Goal: Transaction & Acquisition: Book appointment/travel/reservation

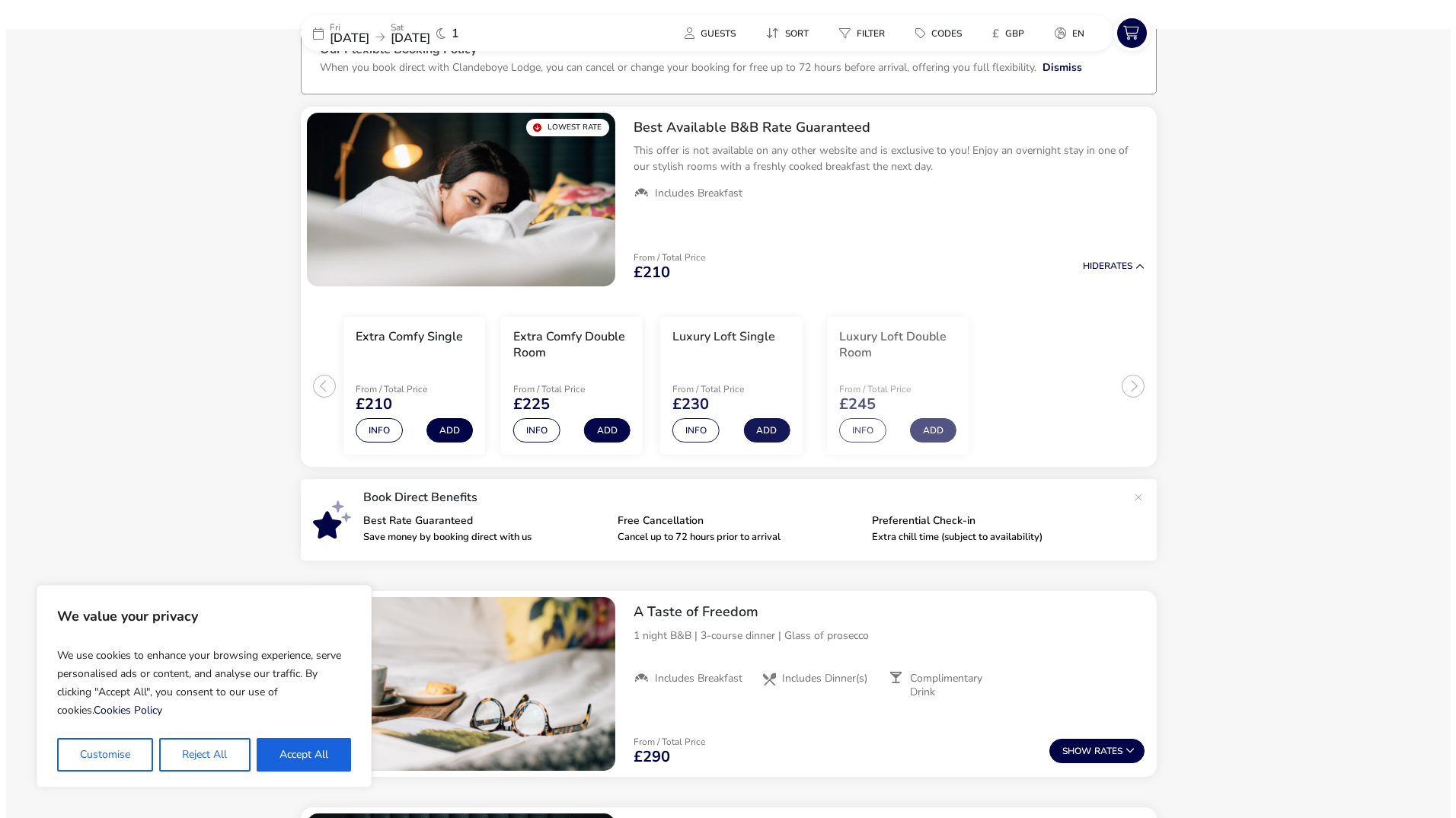
scroll to position [106, 0]
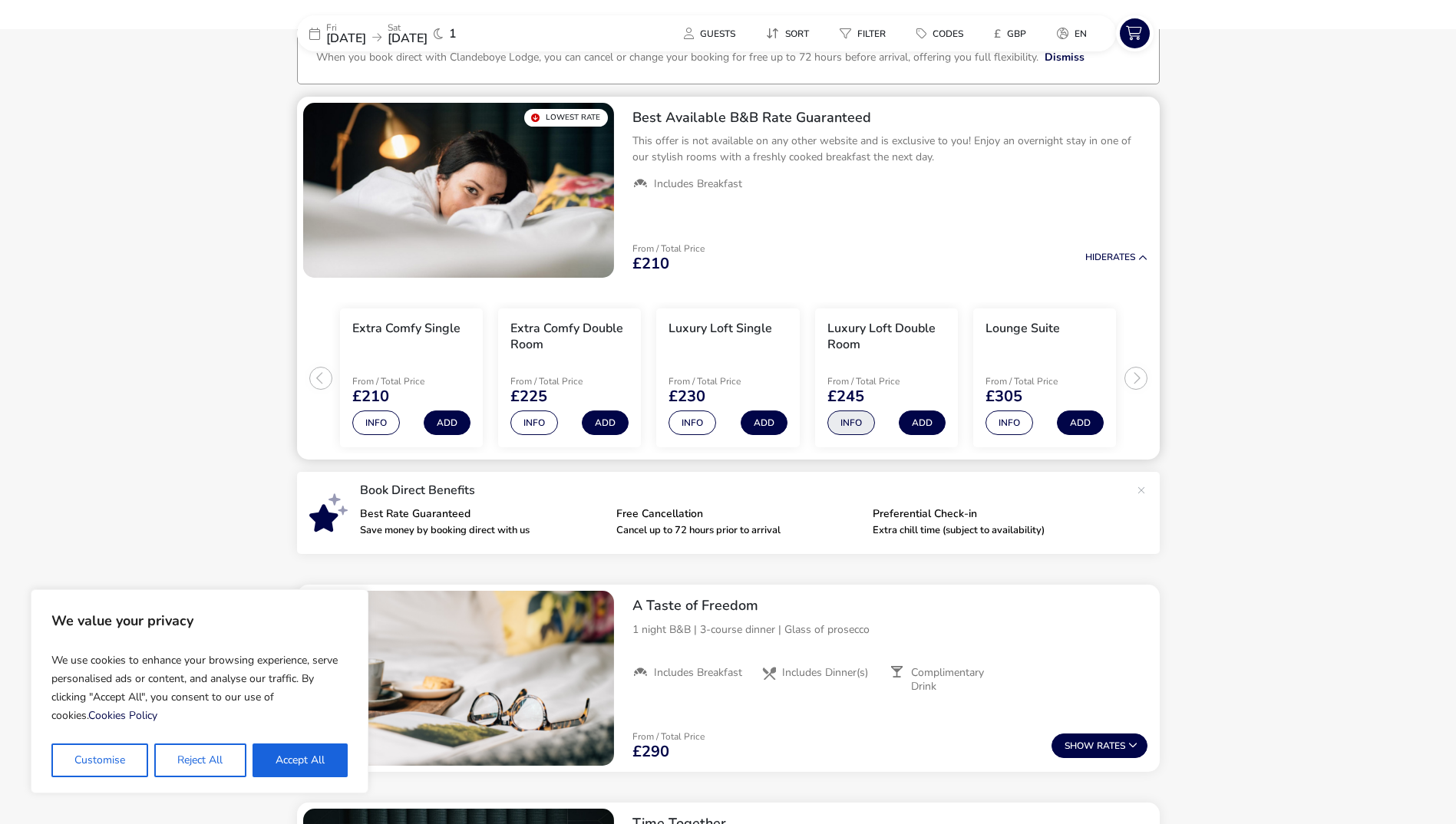
click at [842, 419] on button "Info" at bounding box center [851, 423] width 48 height 24
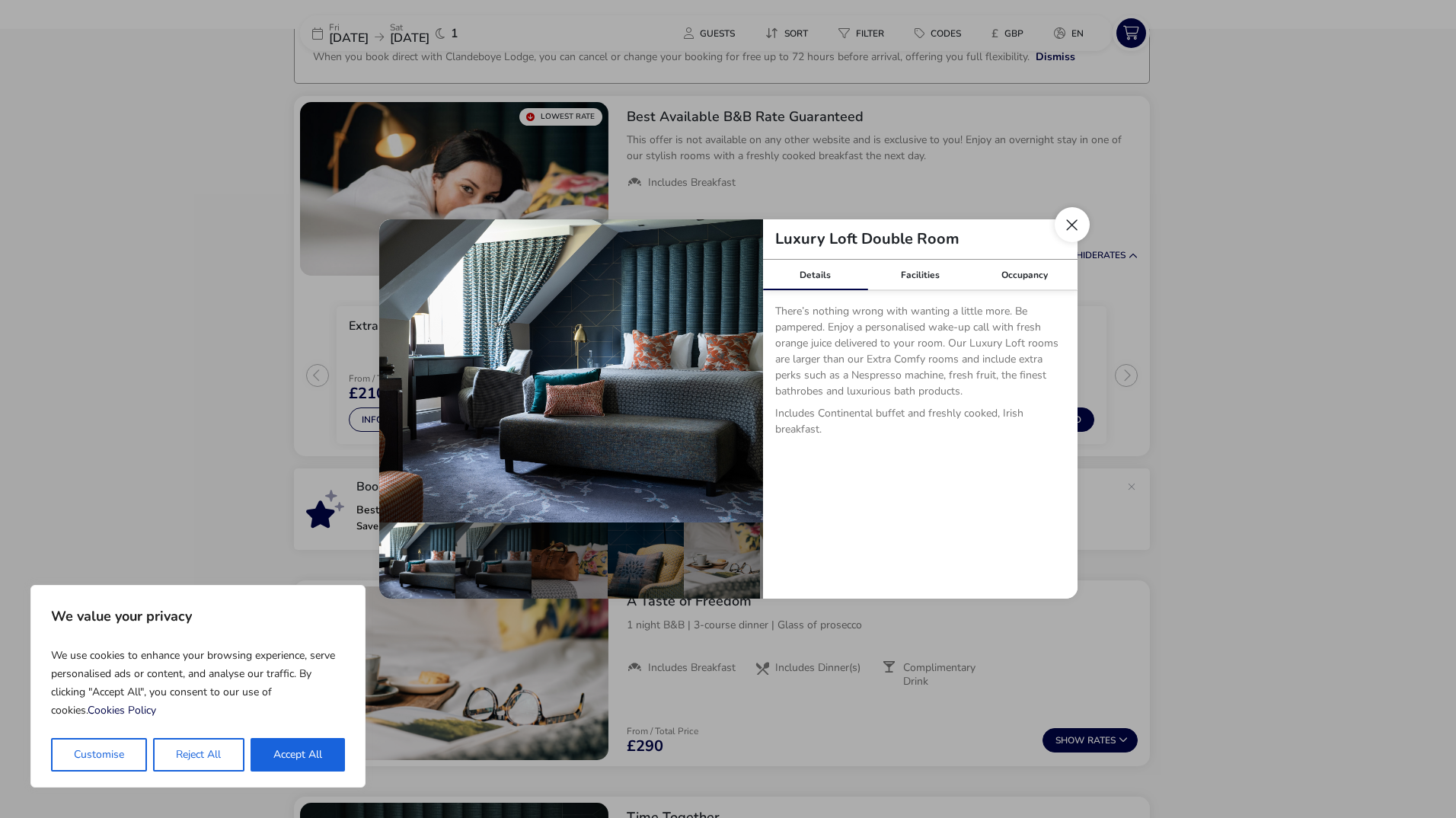
click at [1072, 234] on button "Close dialog" at bounding box center [1072, 224] width 35 height 35
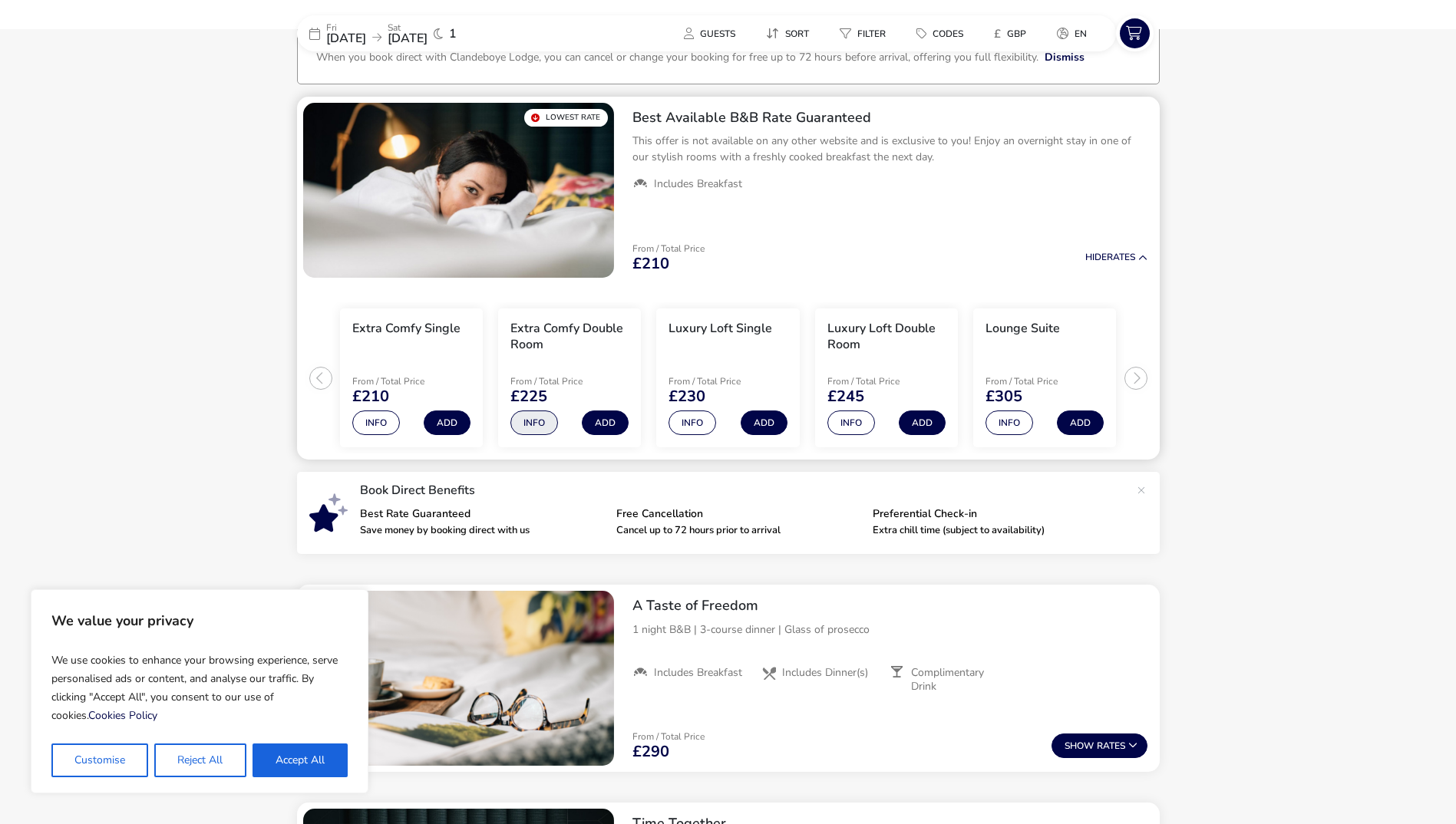
click at [544, 422] on button "Info" at bounding box center [534, 423] width 48 height 24
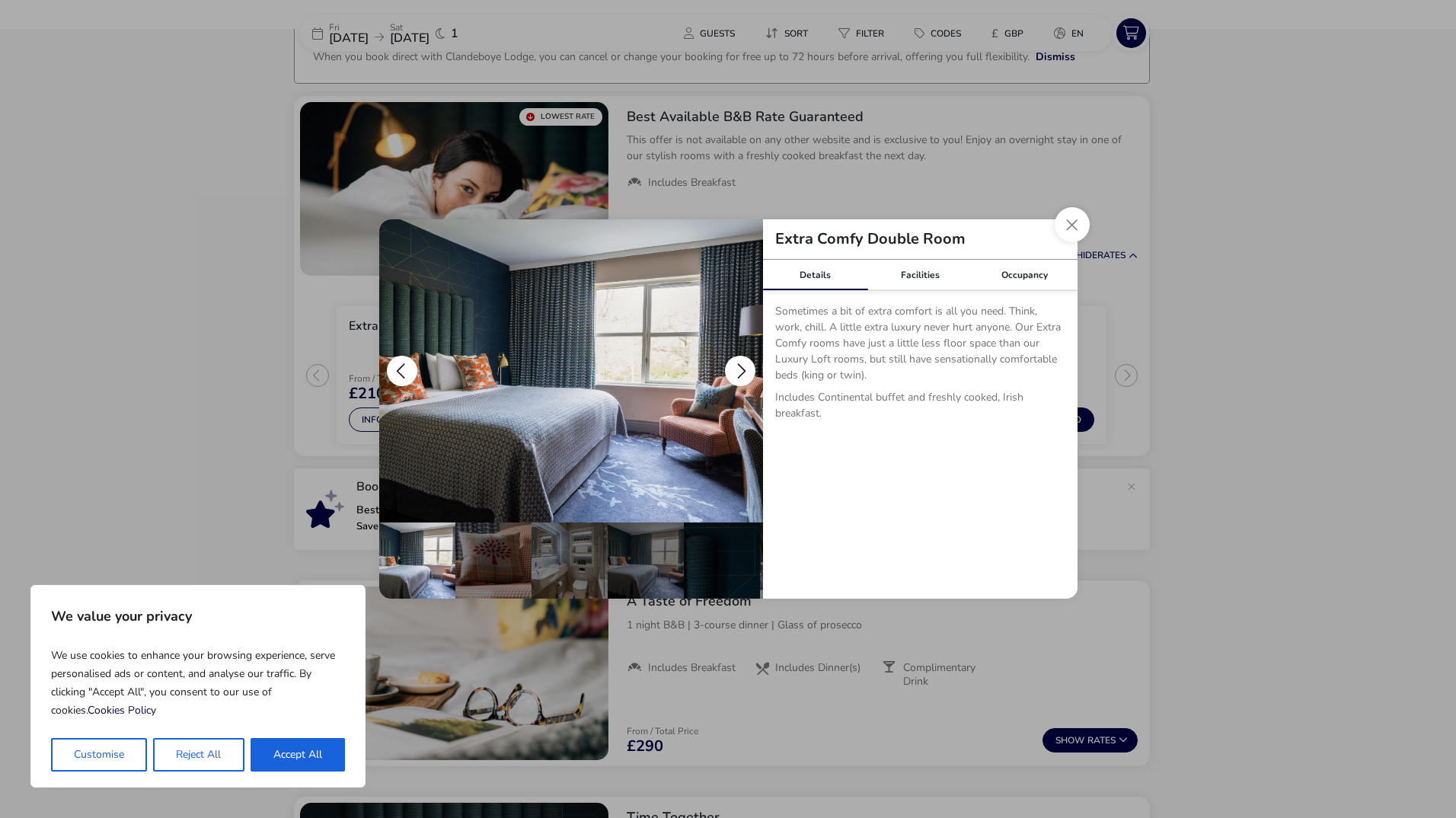
click at [755, 361] on img "details" at bounding box center [571, 371] width 384 height 303
click at [735, 366] on button "details" at bounding box center [740, 371] width 30 height 30
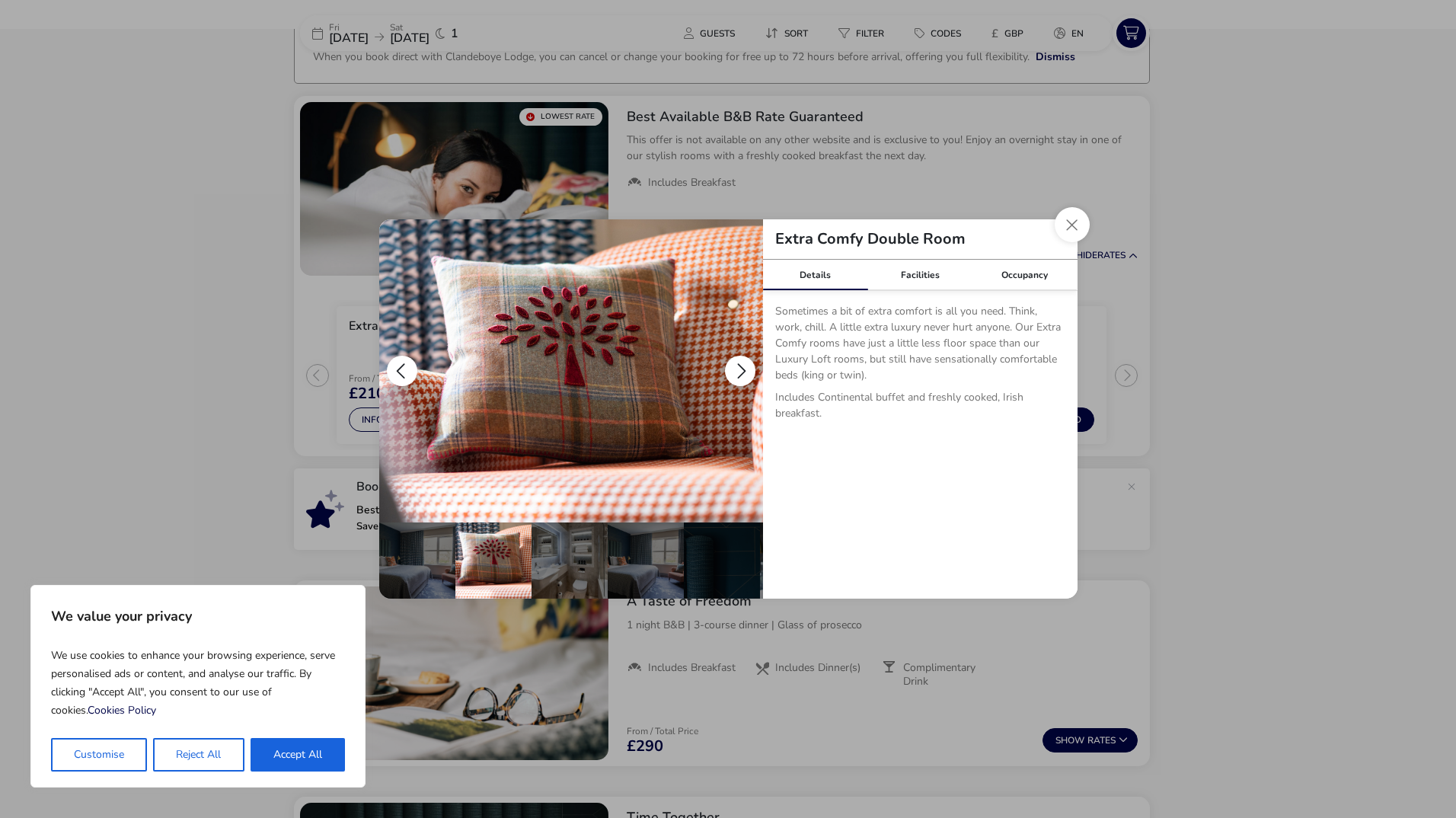
click at [735, 366] on button "details" at bounding box center [740, 371] width 30 height 30
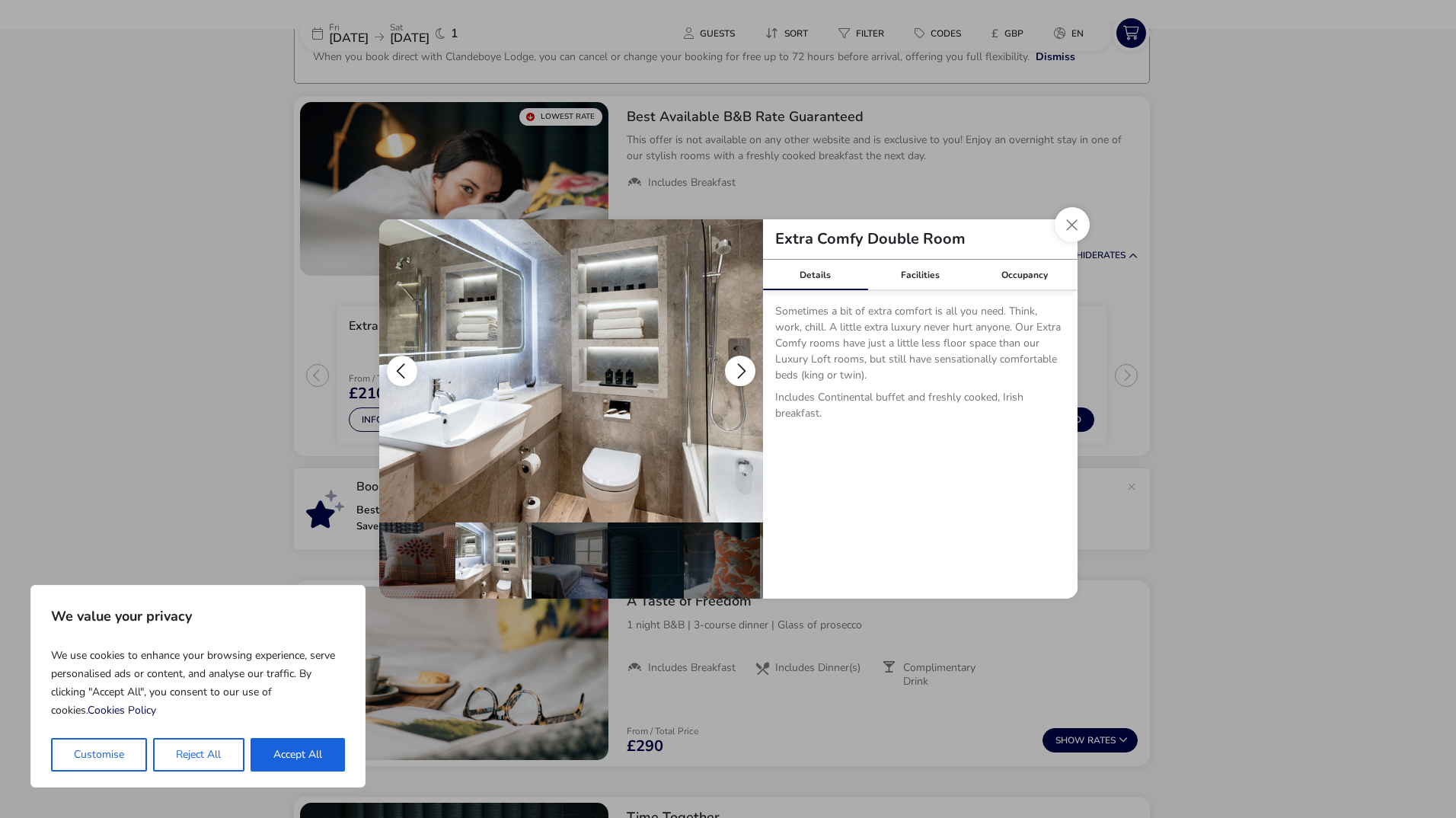
click at [735, 366] on button "details" at bounding box center [740, 371] width 30 height 30
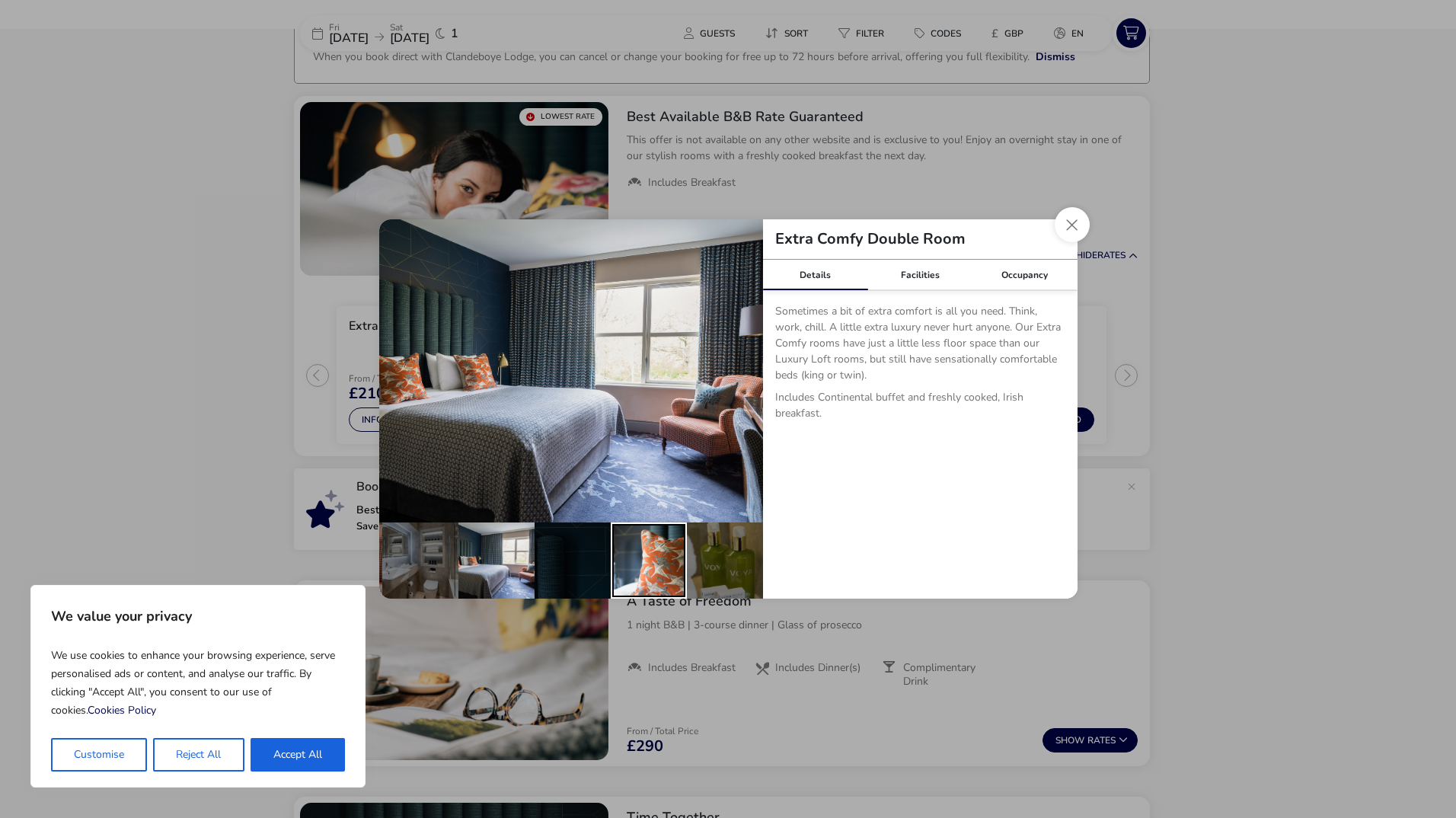
click at [633, 558] on div "details" at bounding box center [649, 561] width 76 height 76
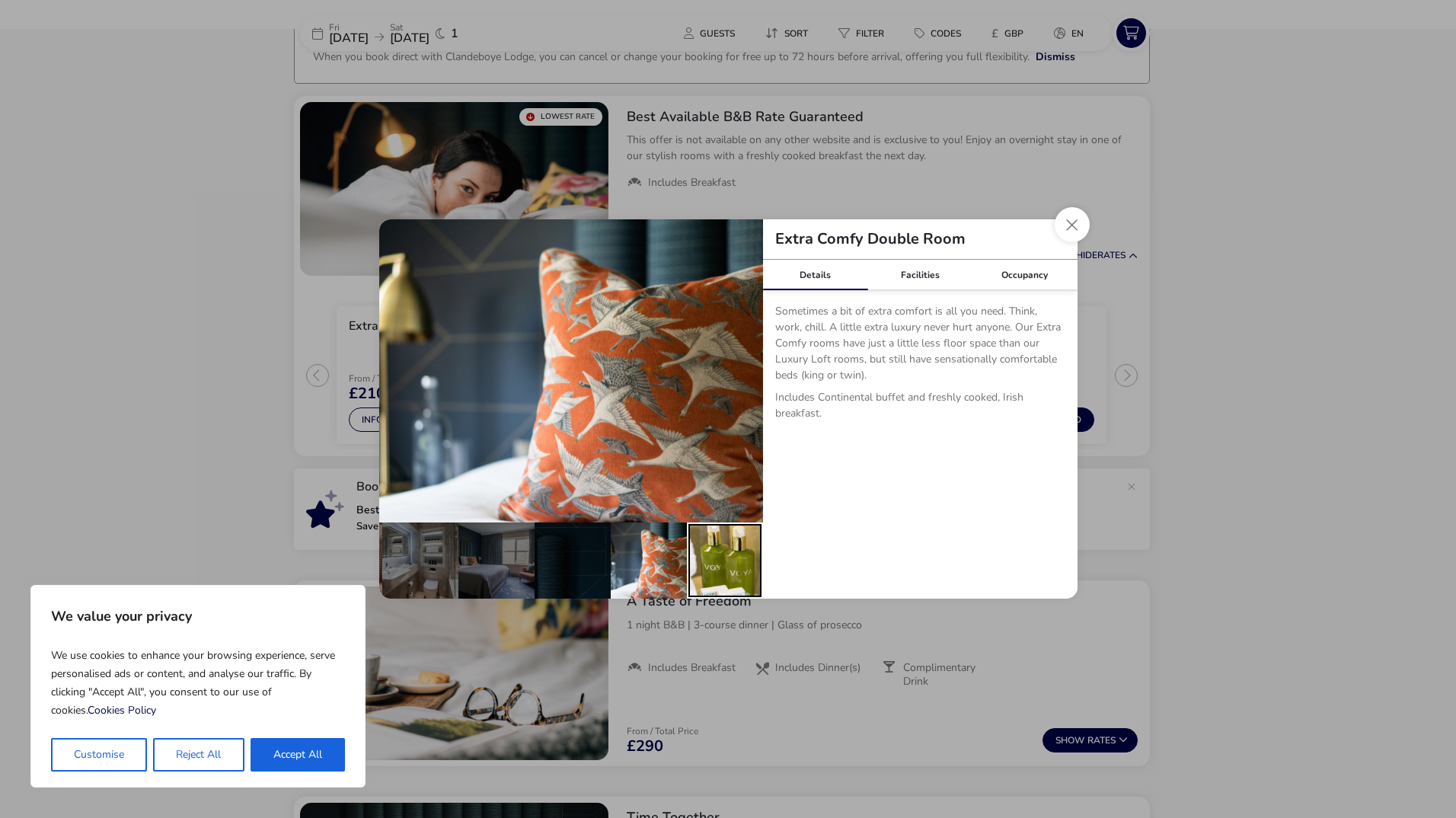
click at [703, 556] on div "details" at bounding box center [725, 561] width 76 height 76
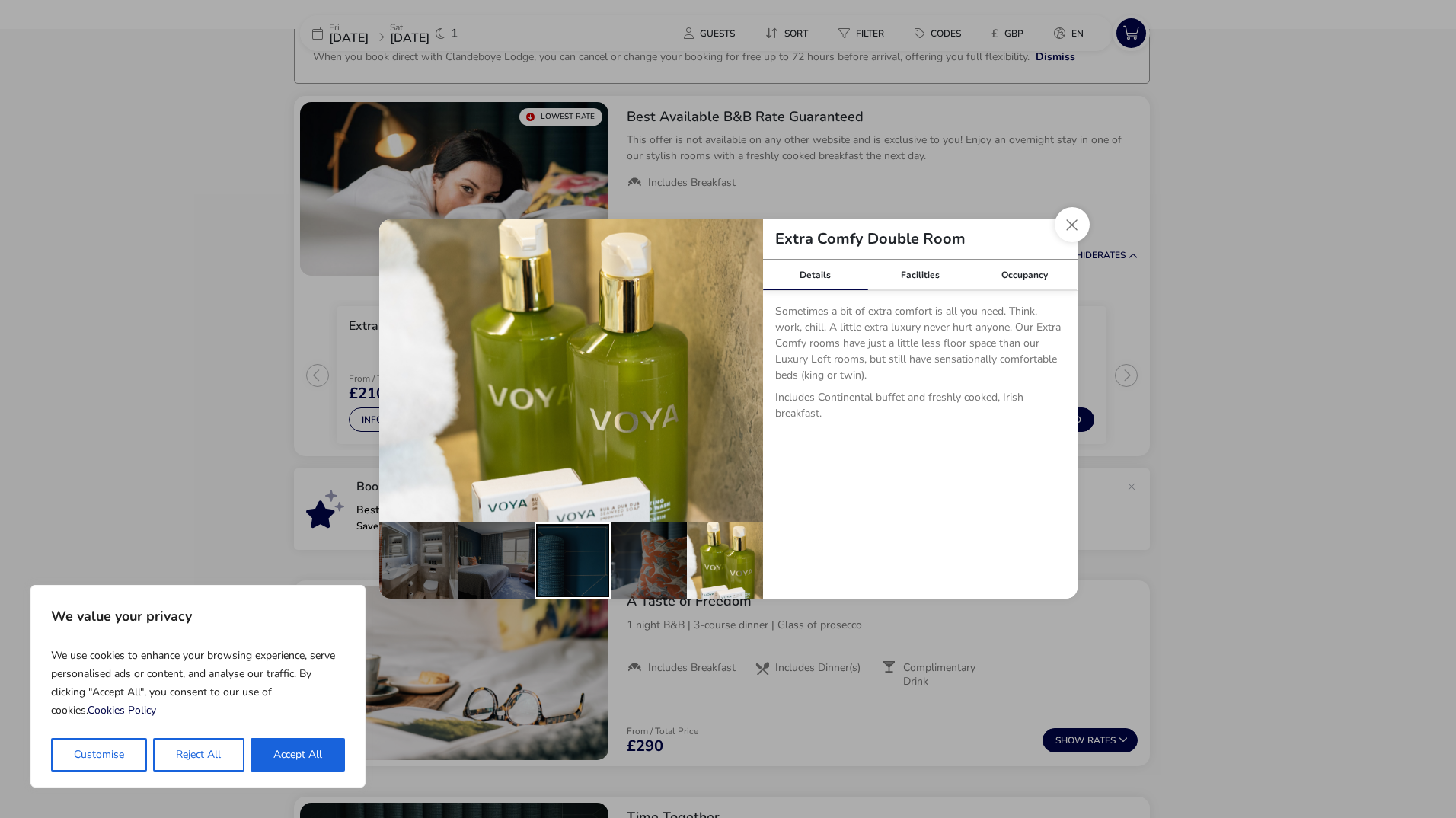
click at [544, 558] on div "details" at bounding box center [573, 561] width 76 height 76
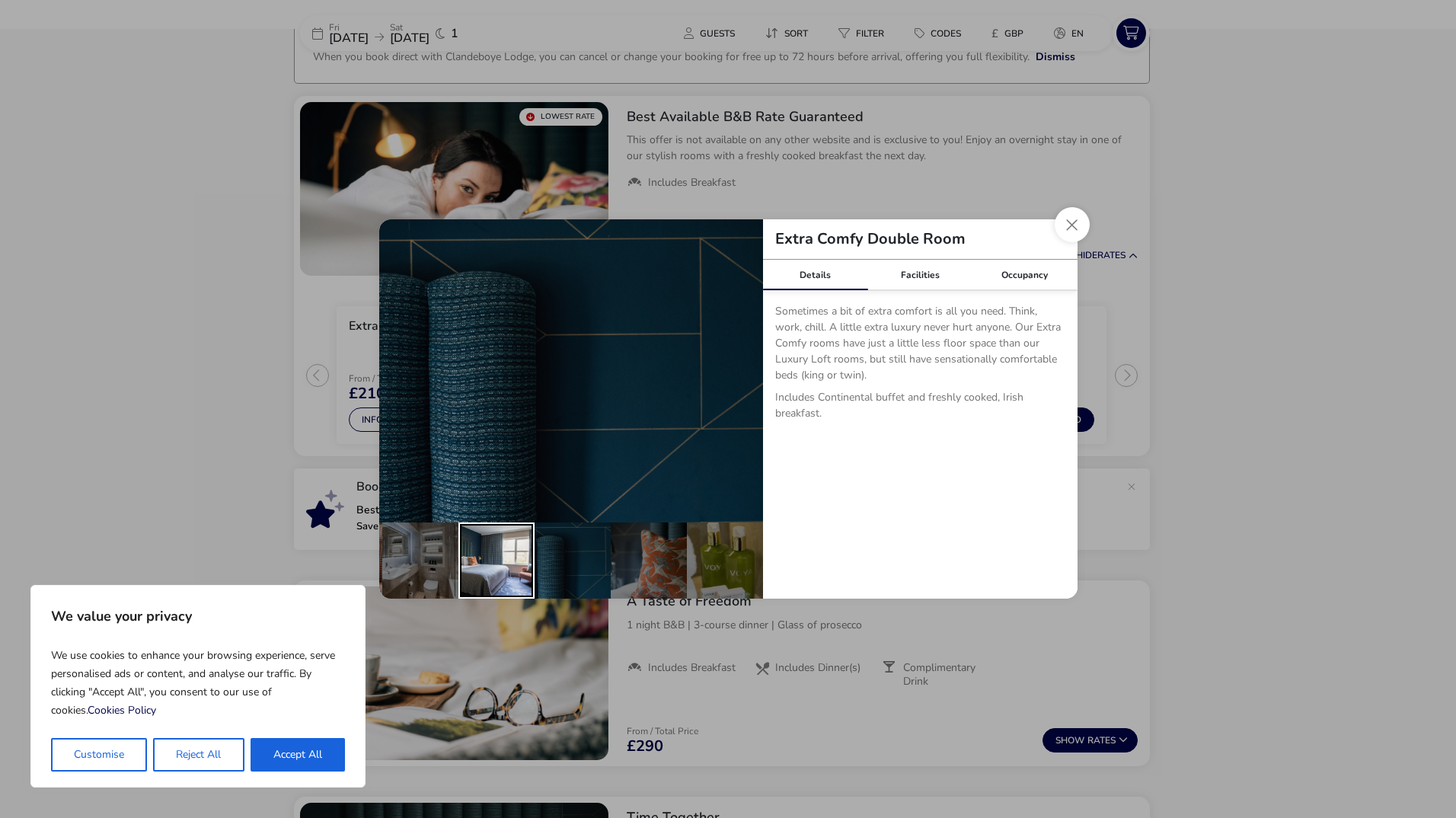
click at [506, 558] on div "details" at bounding box center [496, 561] width 76 height 76
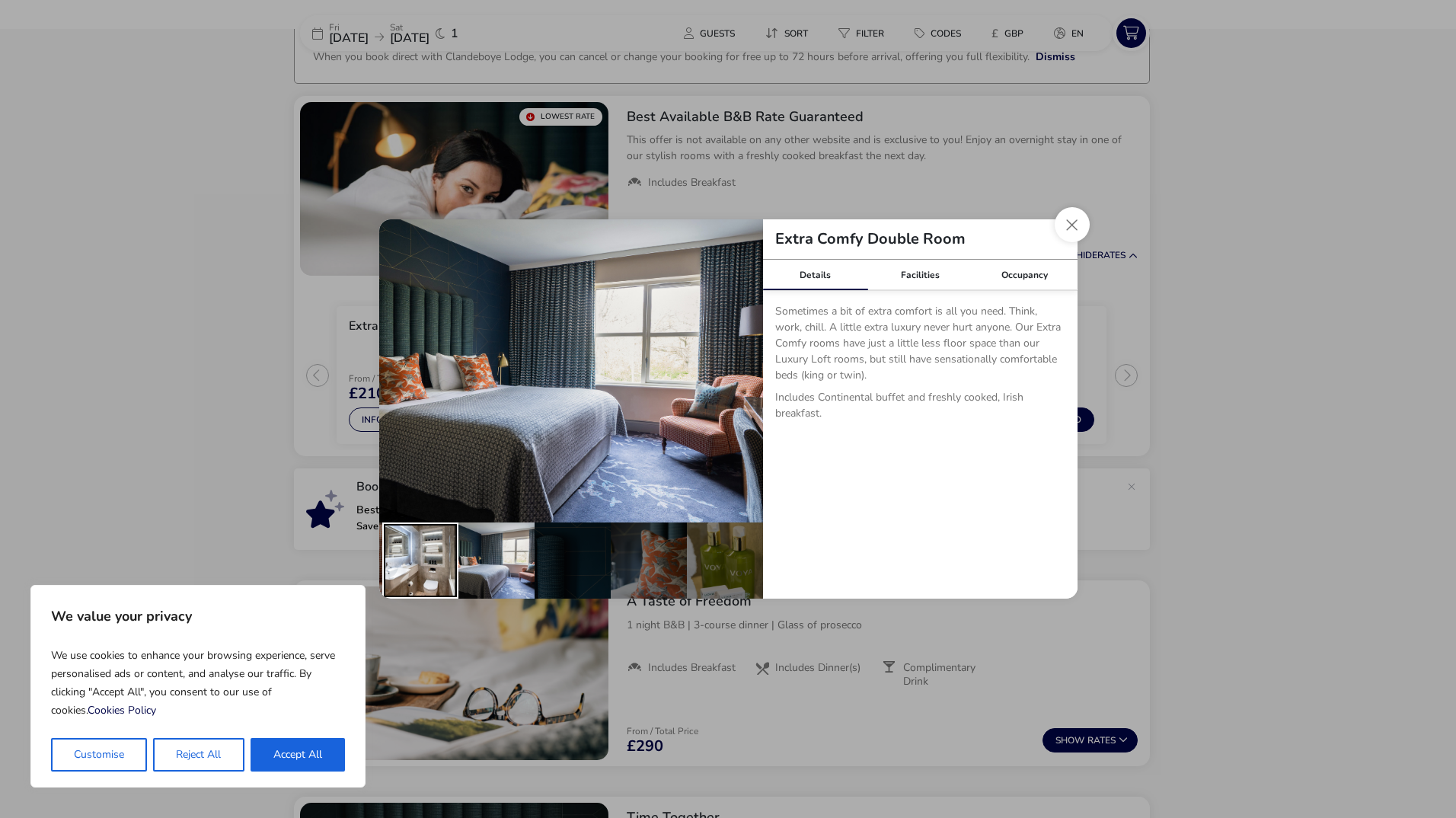
click at [416, 556] on div "details" at bounding box center [420, 561] width 76 height 76
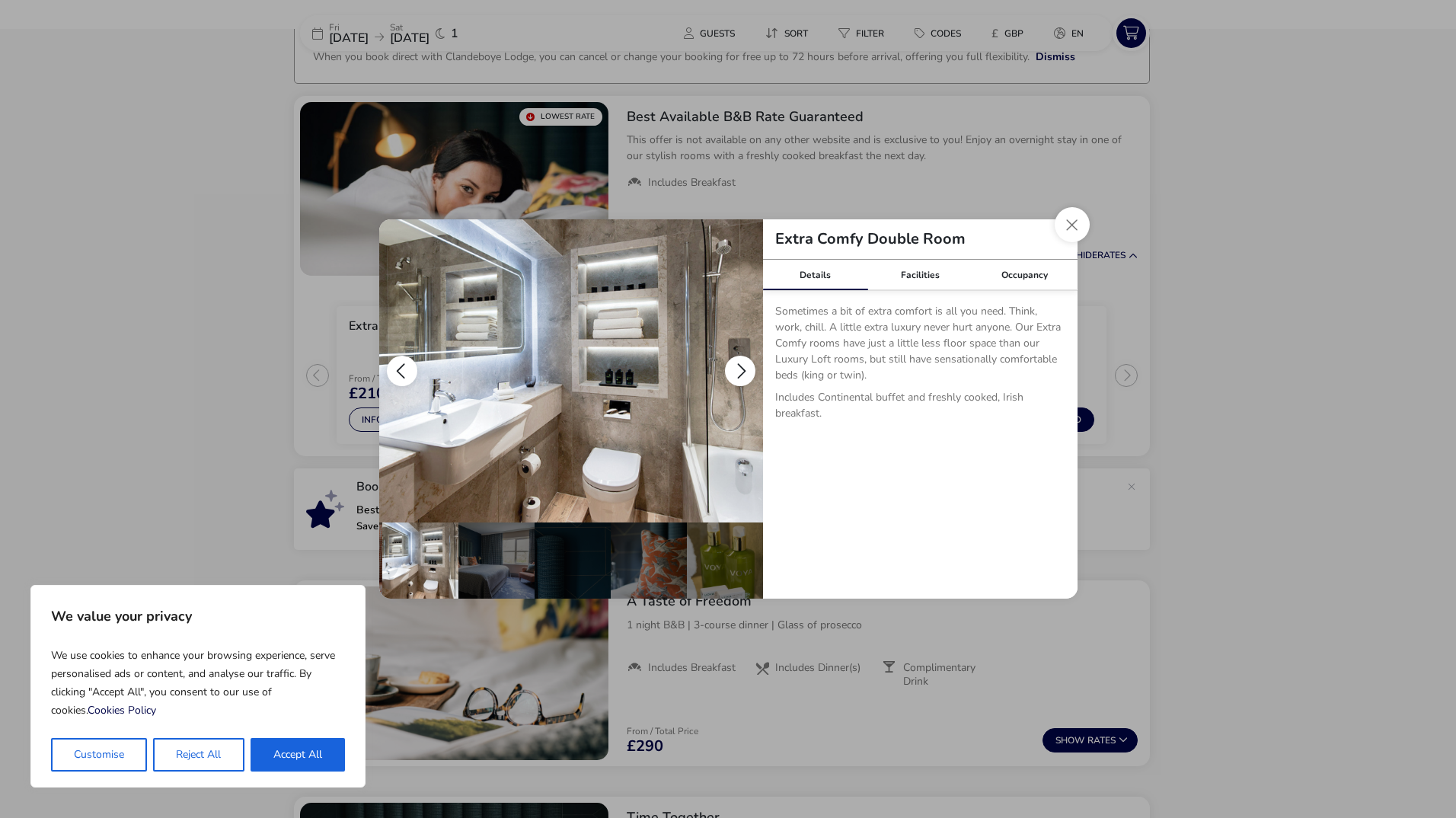
click at [747, 364] on button "details" at bounding box center [740, 371] width 30 height 30
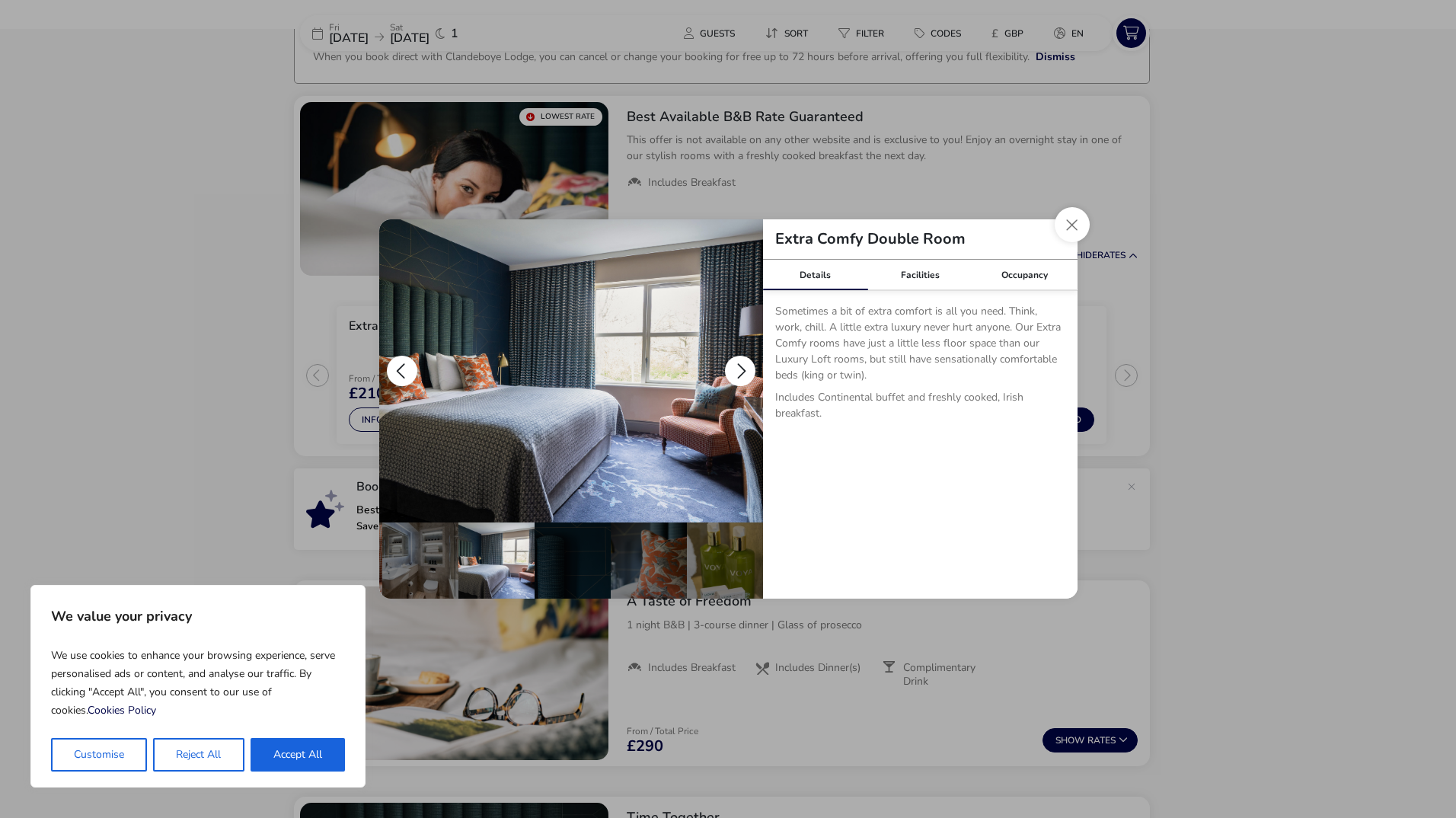
click at [747, 364] on button "details" at bounding box center [740, 371] width 30 height 30
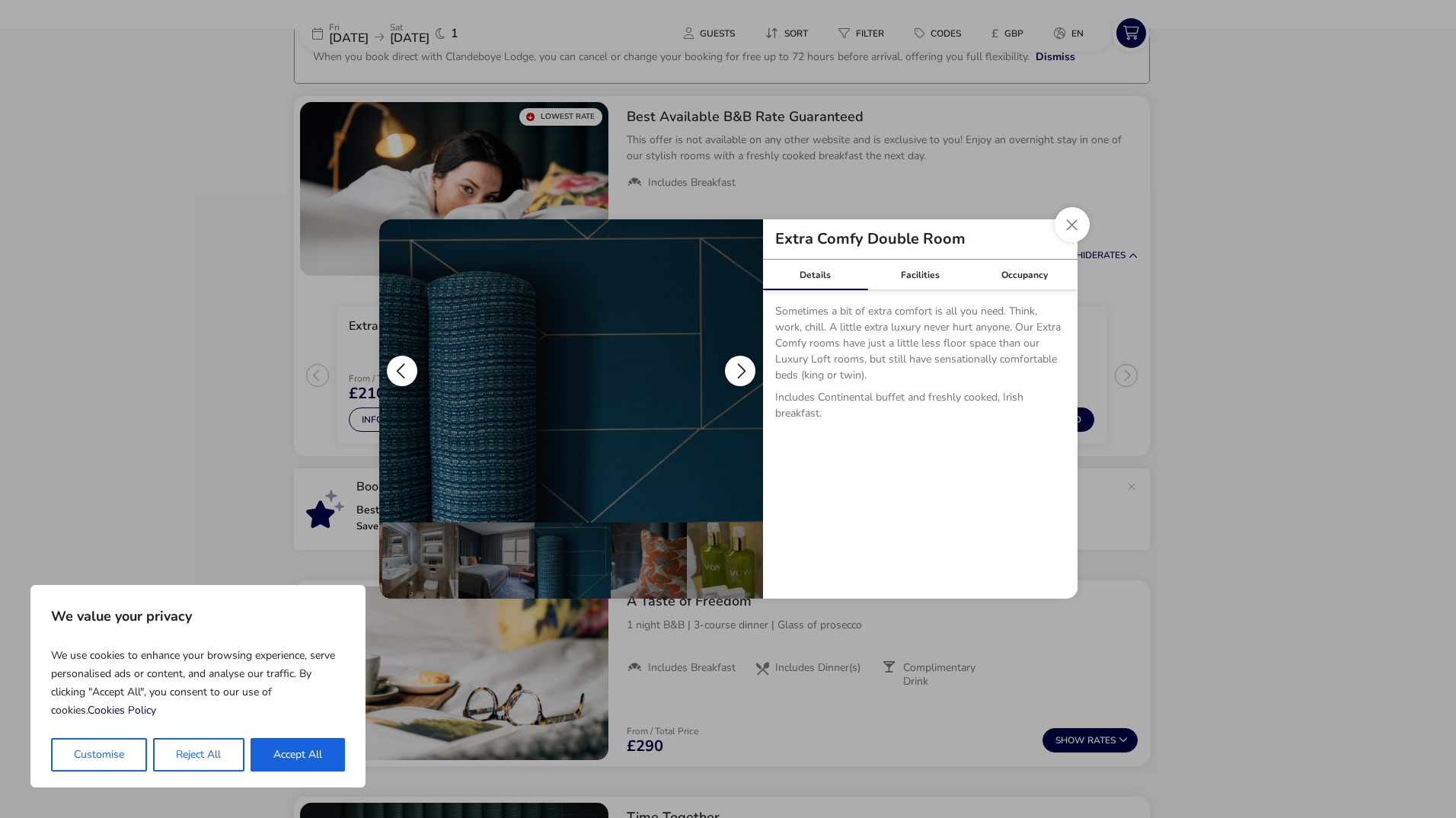
click at [747, 364] on button "details" at bounding box center [740, 371] width 30 height 30
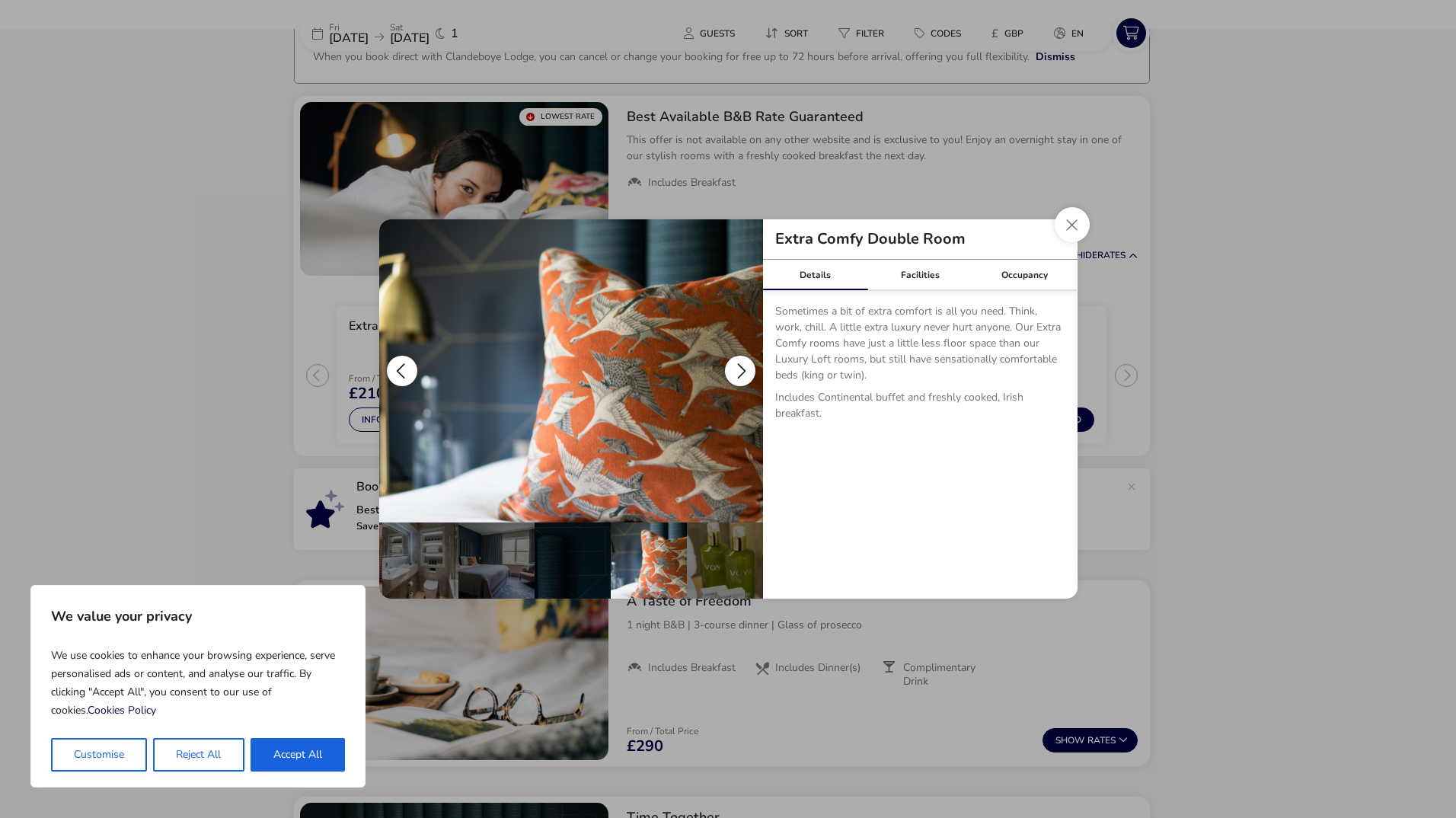
click at [747, 364] on button "details" at bounding box center [740, 371] width 30 height 30
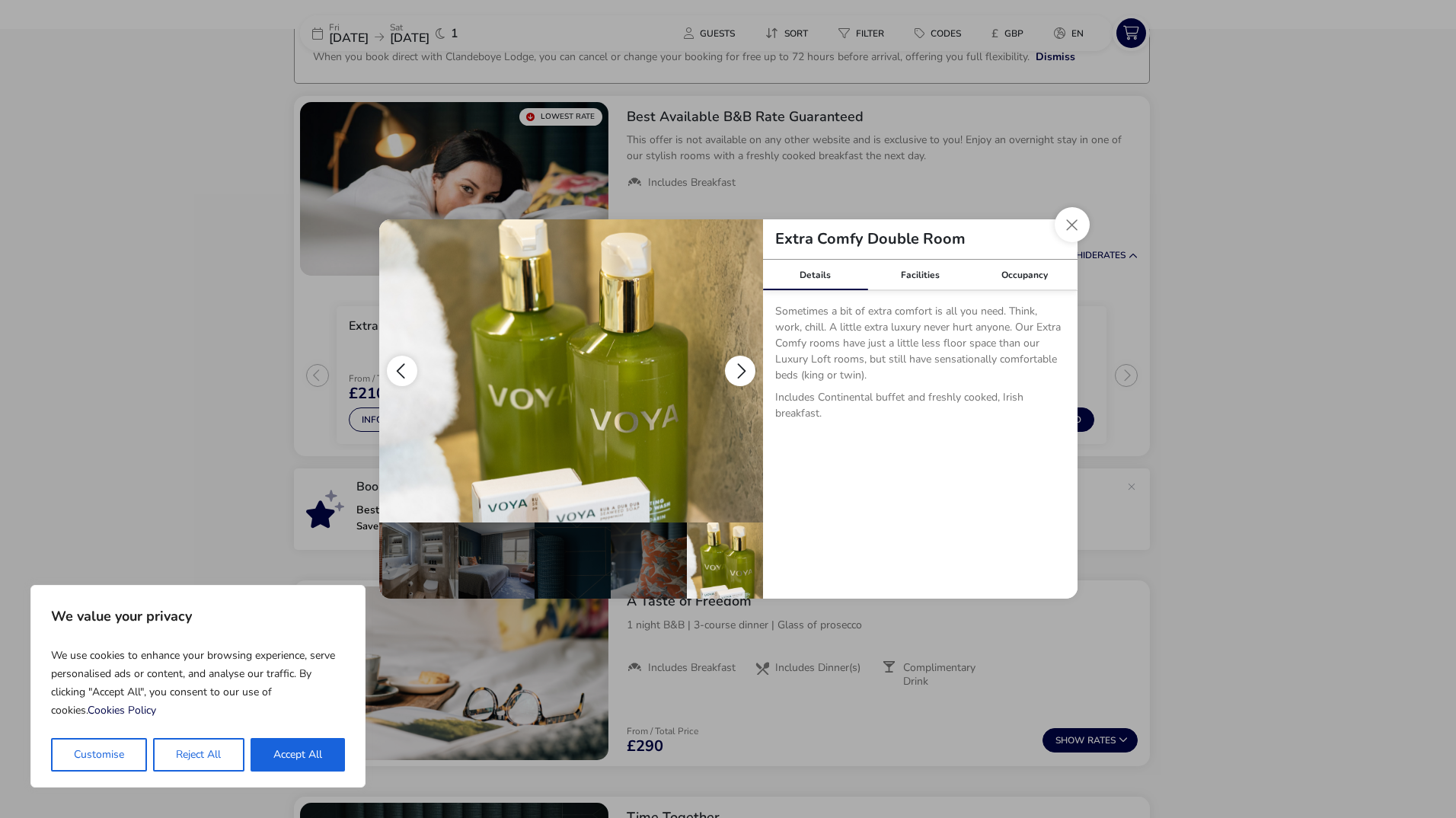
click at [747, 364] on button "details" at bounding box center [740, 371] width 30 height 30
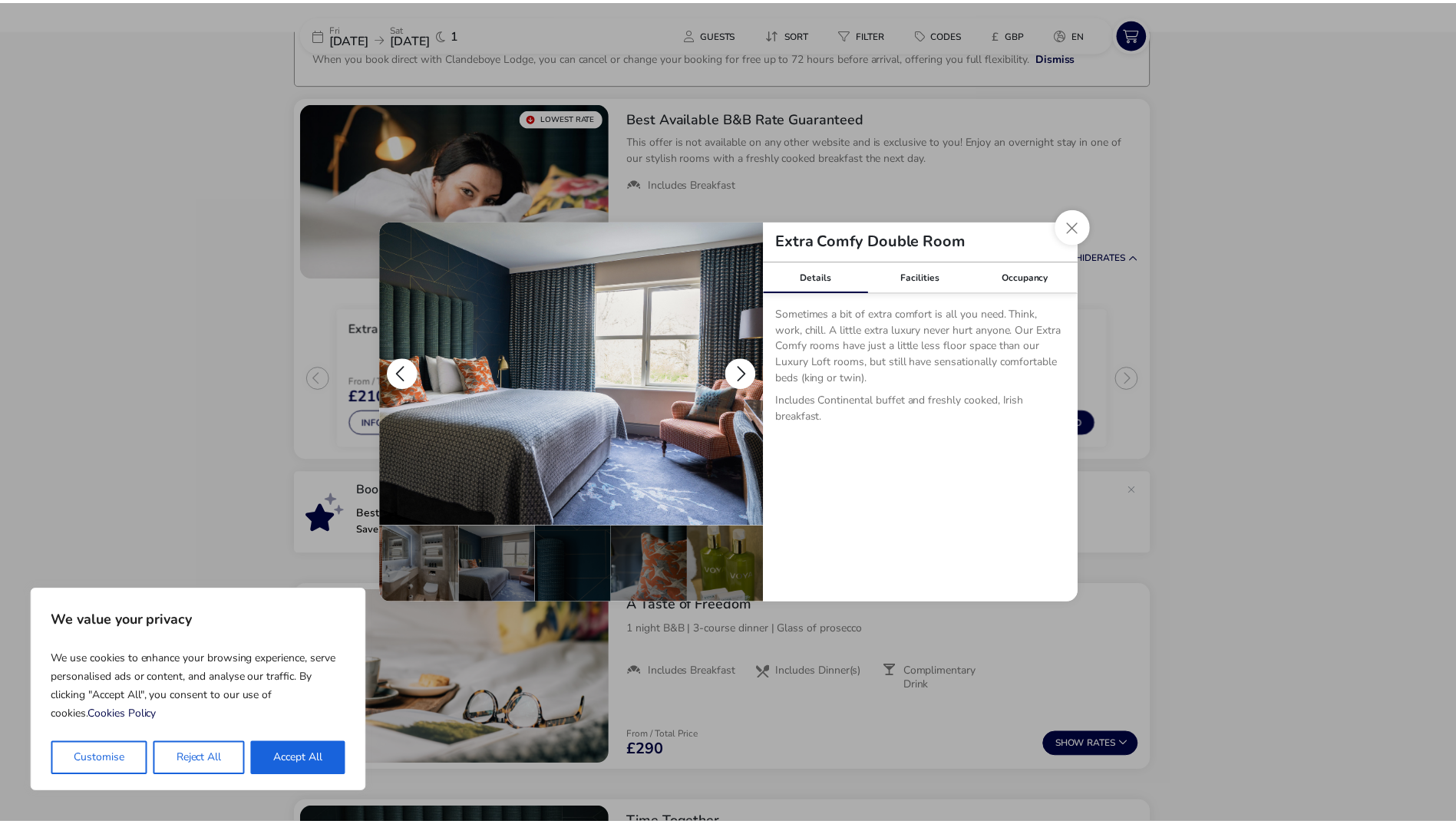
scroll to position [0, 0]
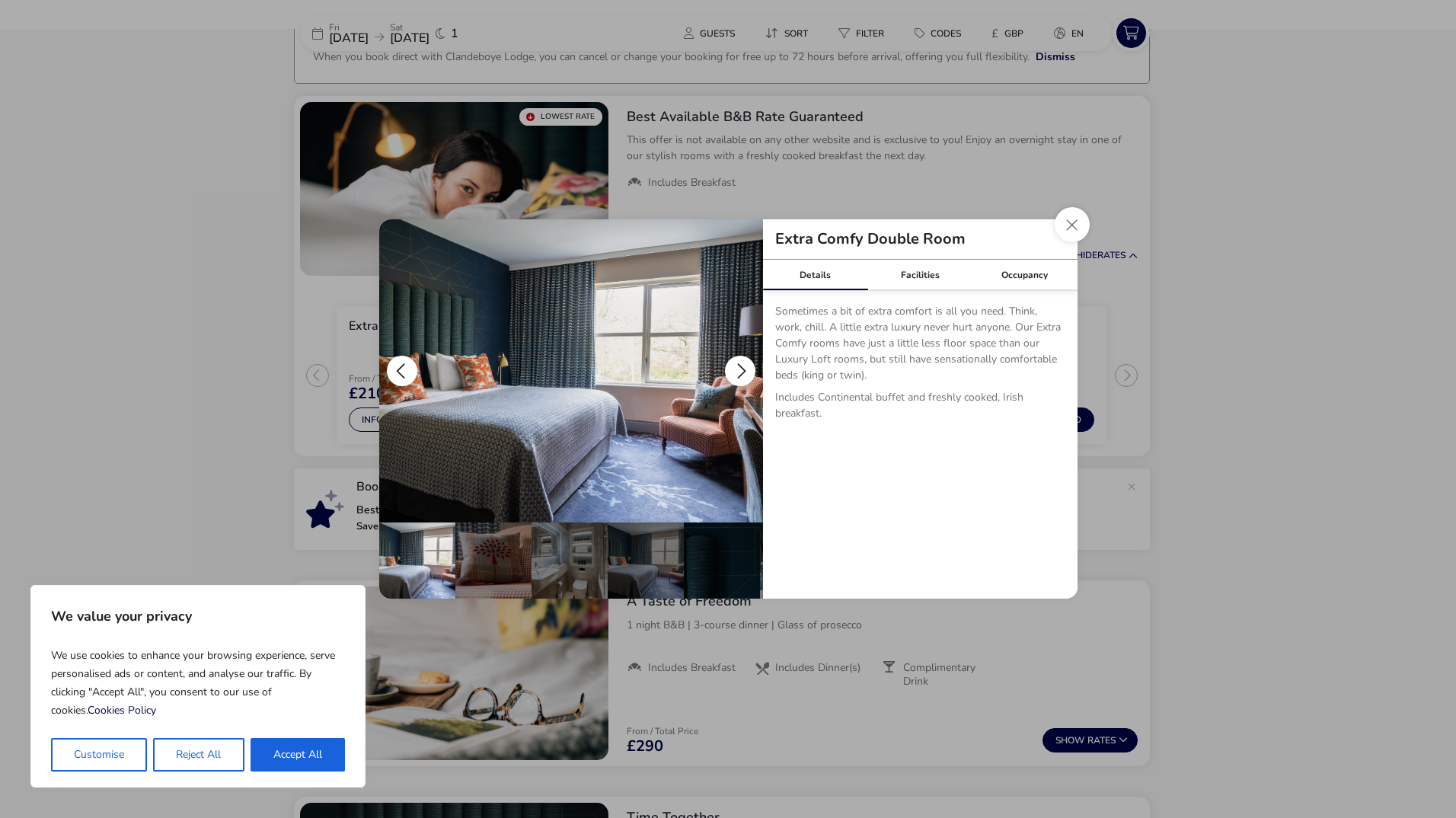
click at [747, 364] on button "details" at bounding box center [740, 371] width 30 height 30
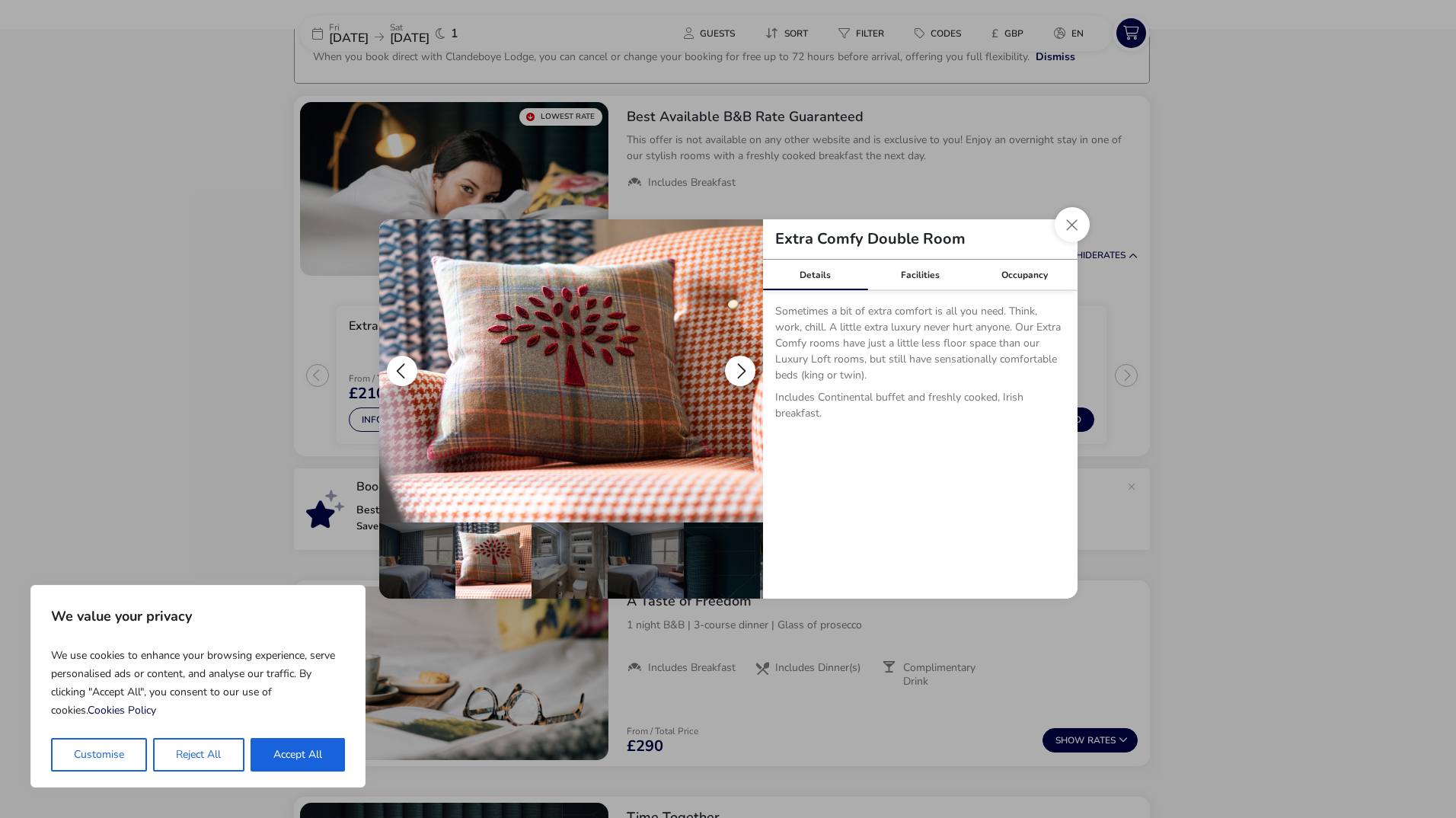
click at [400, 374] on button "details" at bounding box center [402, 371] width 30 height 30
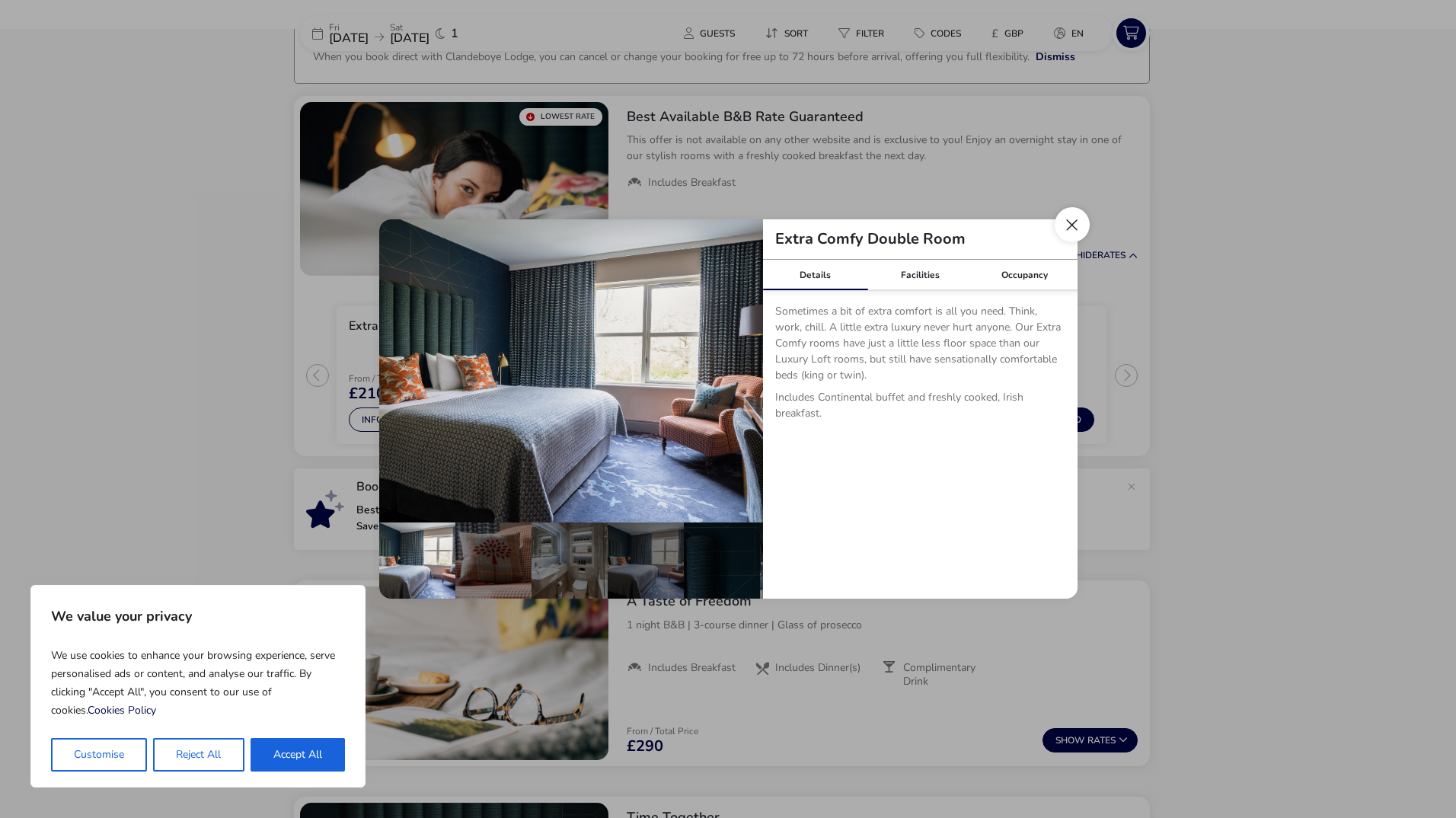
click at [1077, 223] on button "Close dialog" at bounding box center [1072, 224] width 35 height 35
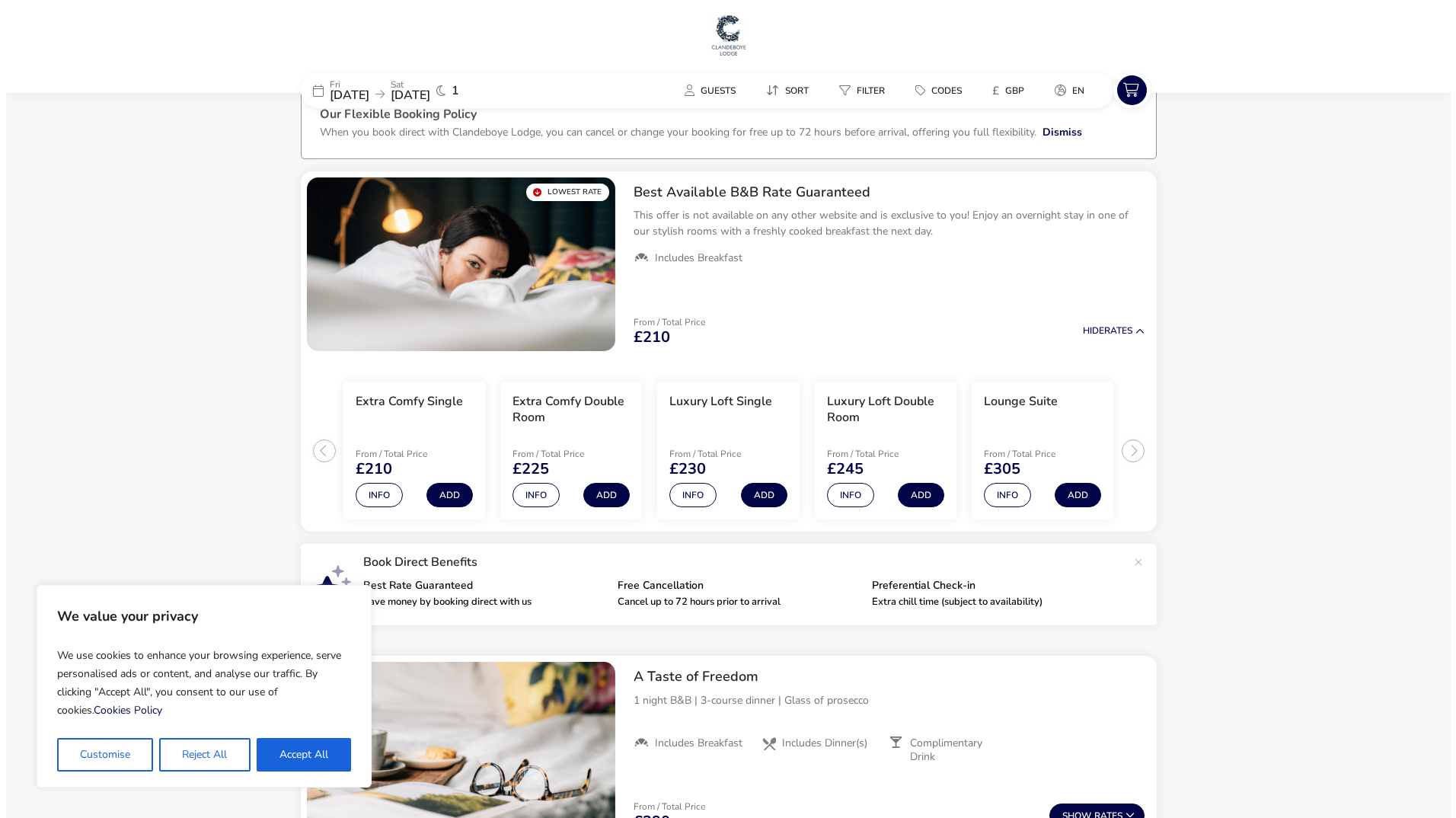
scroll to position [29, 0]
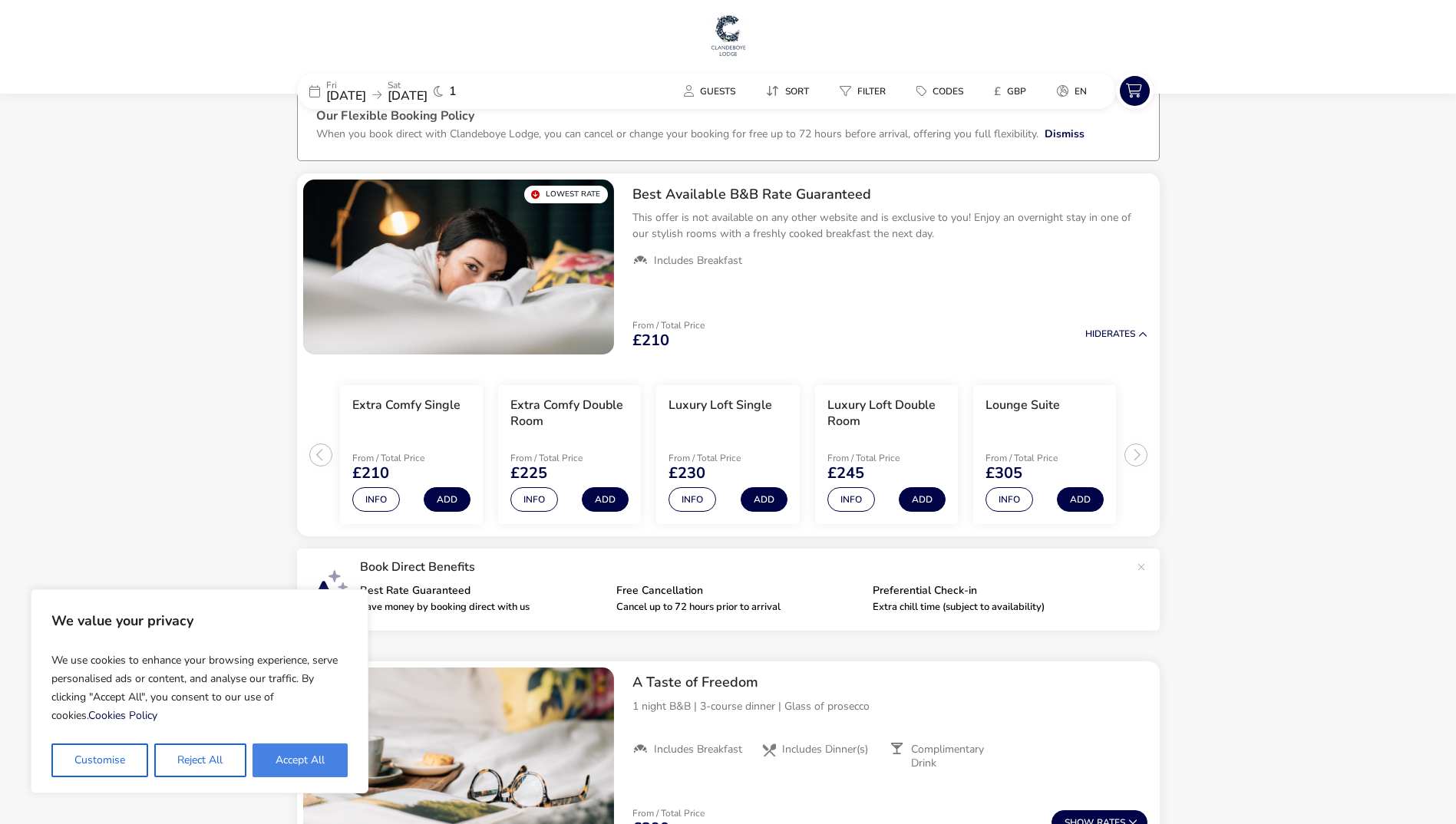
click at [300, 770] on button "Accept All" at bounding box center [300, 760] width 95 height 34
checkbox input "true"
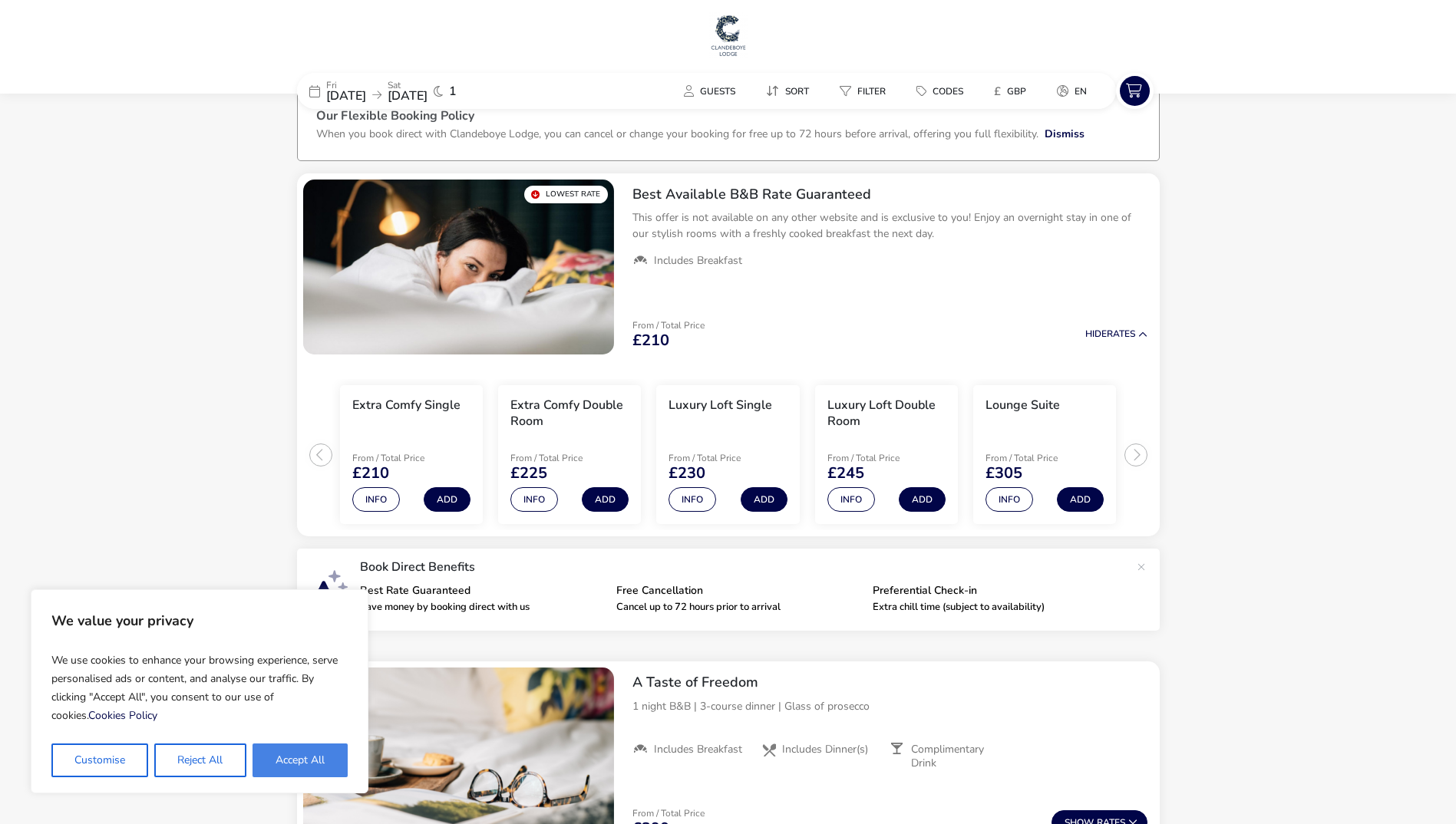
checkbox input "true"
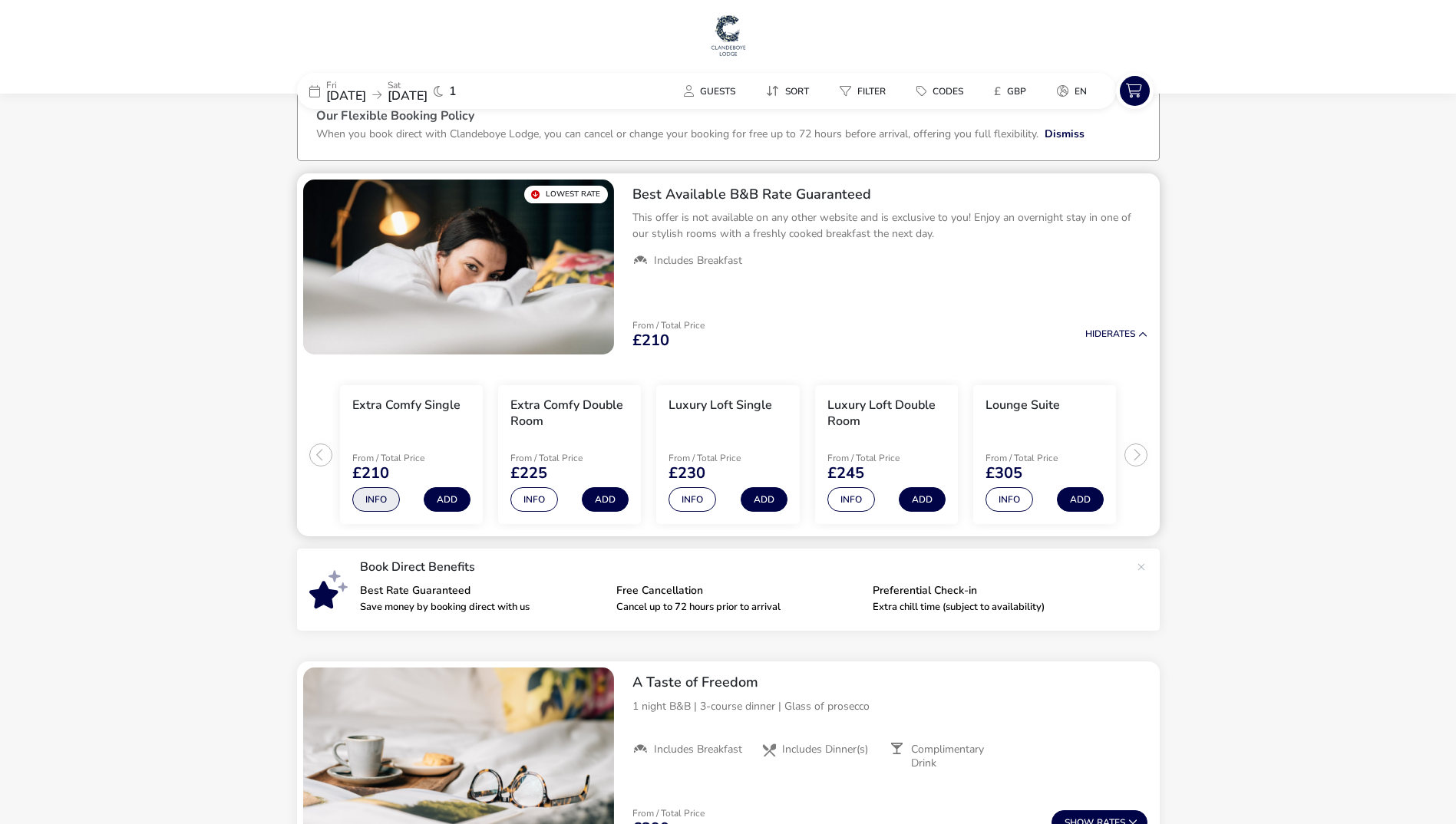
click at [380, 502] on button "Info" at bounding box center [376, 499] width 48 height 24
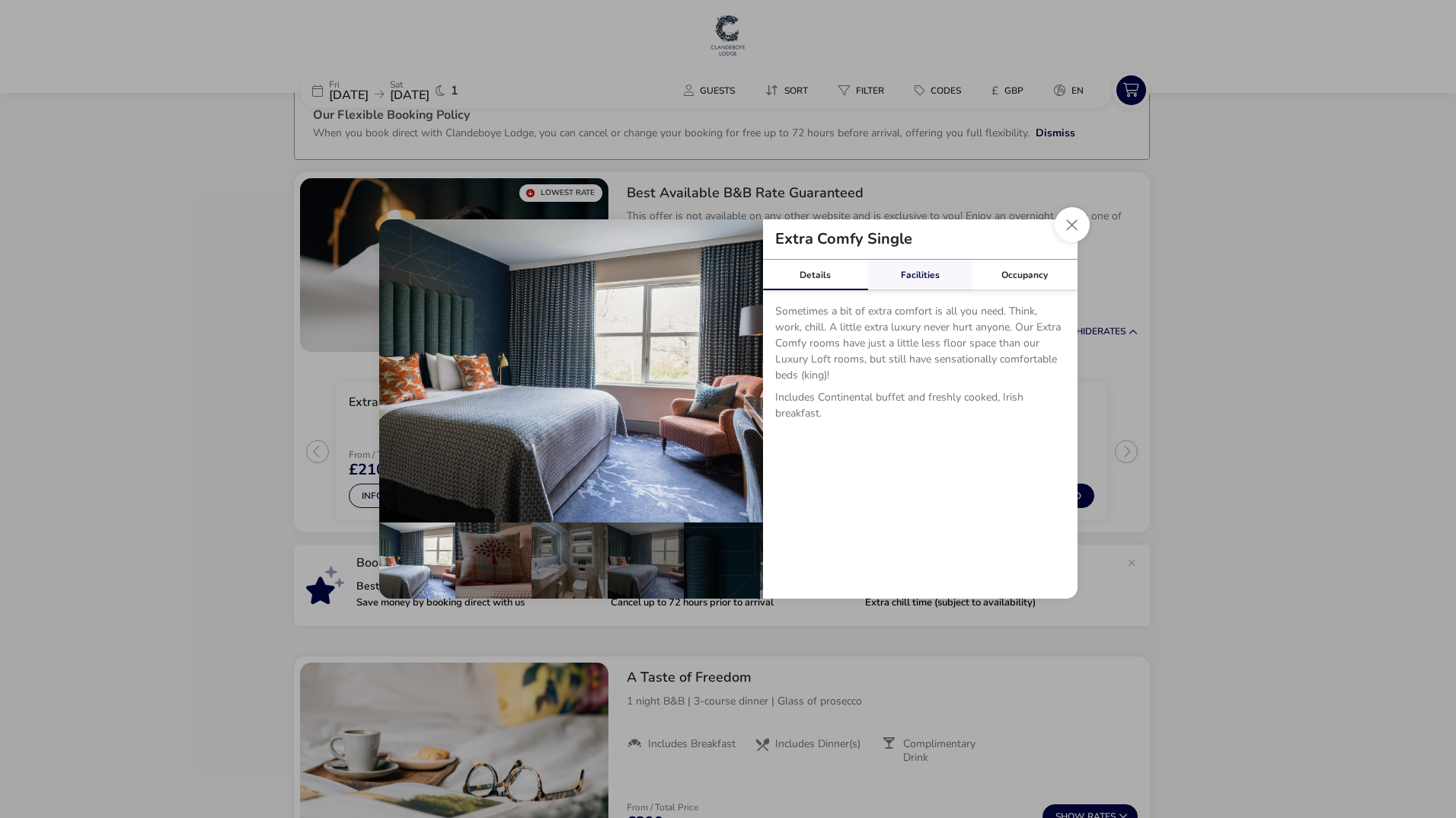
click at [912, 273] on link "Facilities" at bounding box center [920, 274] width 105 height 30
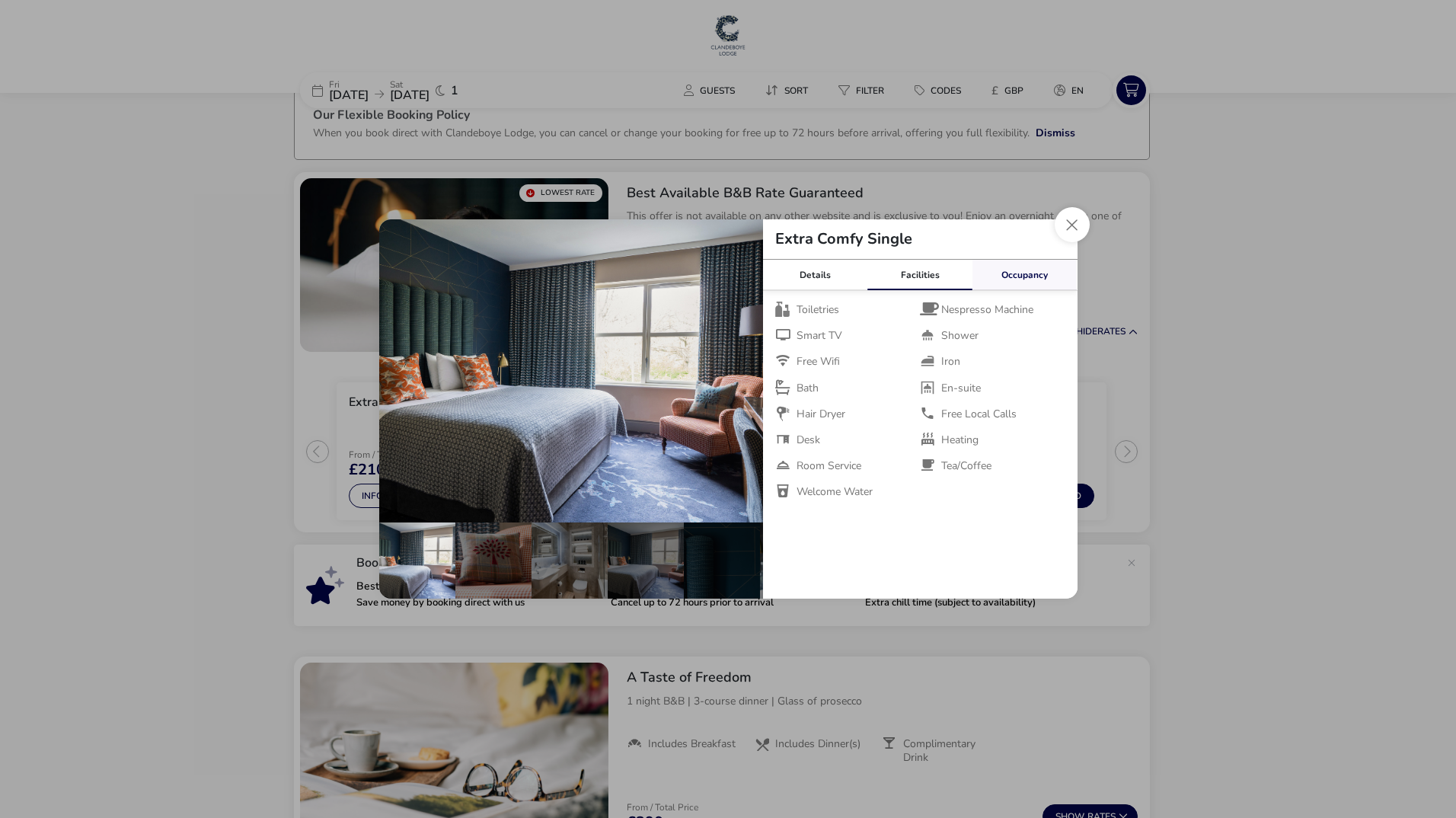
click at [994, 272] on link "Occupancy" at bounding box center [1026, 274] width 105 height 30
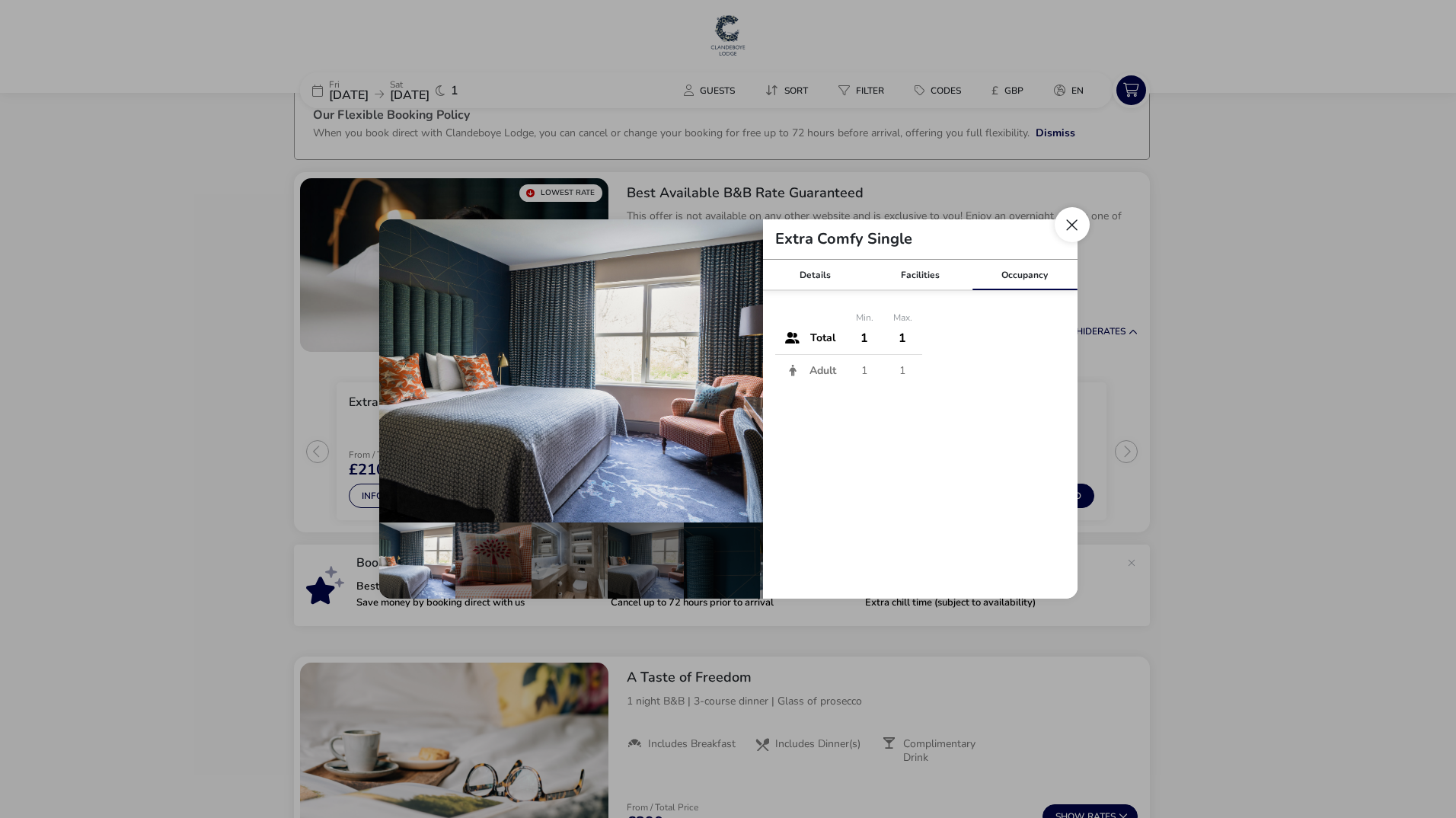
click at [1064, 229] on button "Close dialog" at bounding box center [1072, 224] width 35 height 35
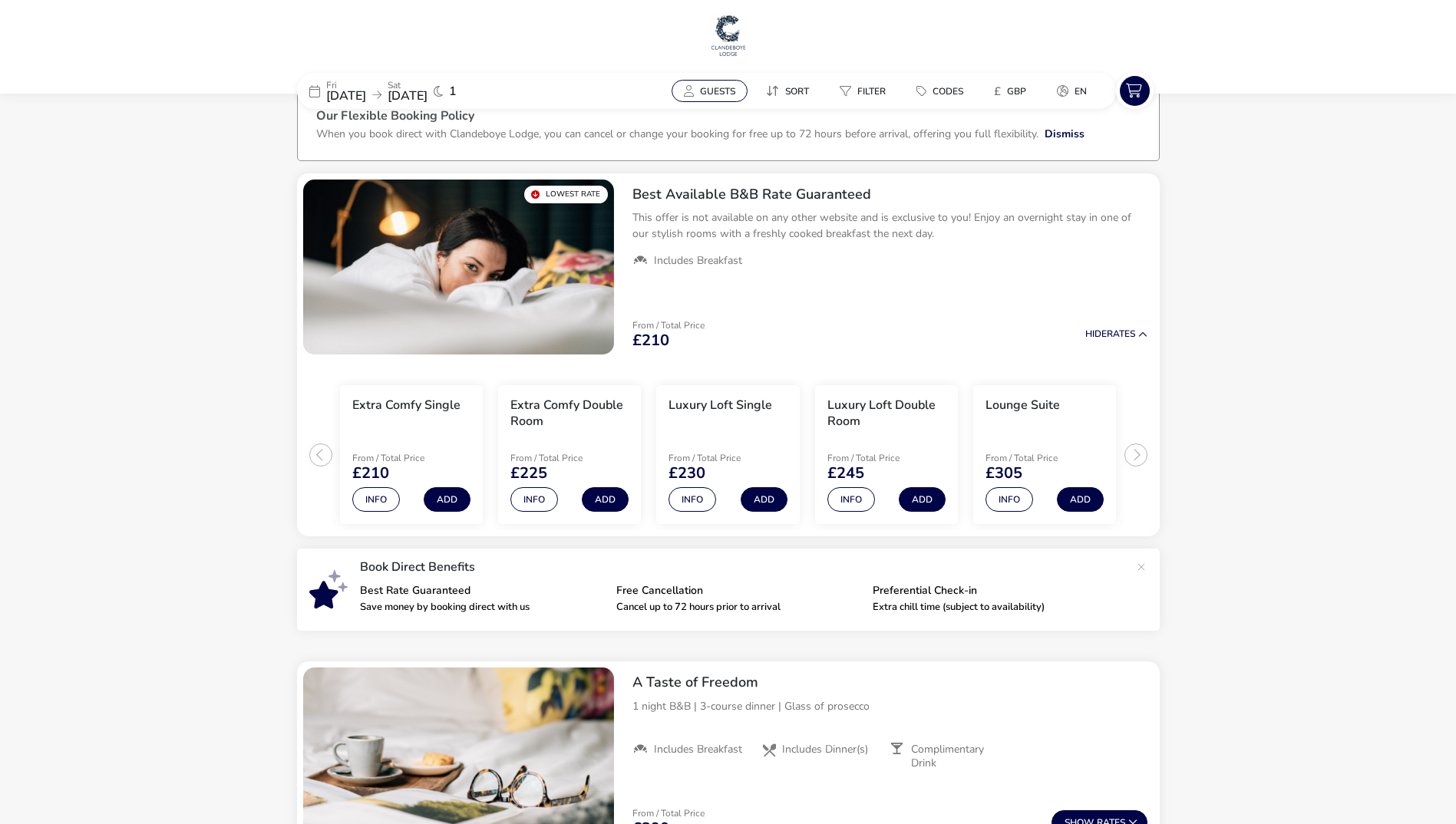
click at [712, 84] on button "Guests" at bounding box center [709, 91] width 76 height 22
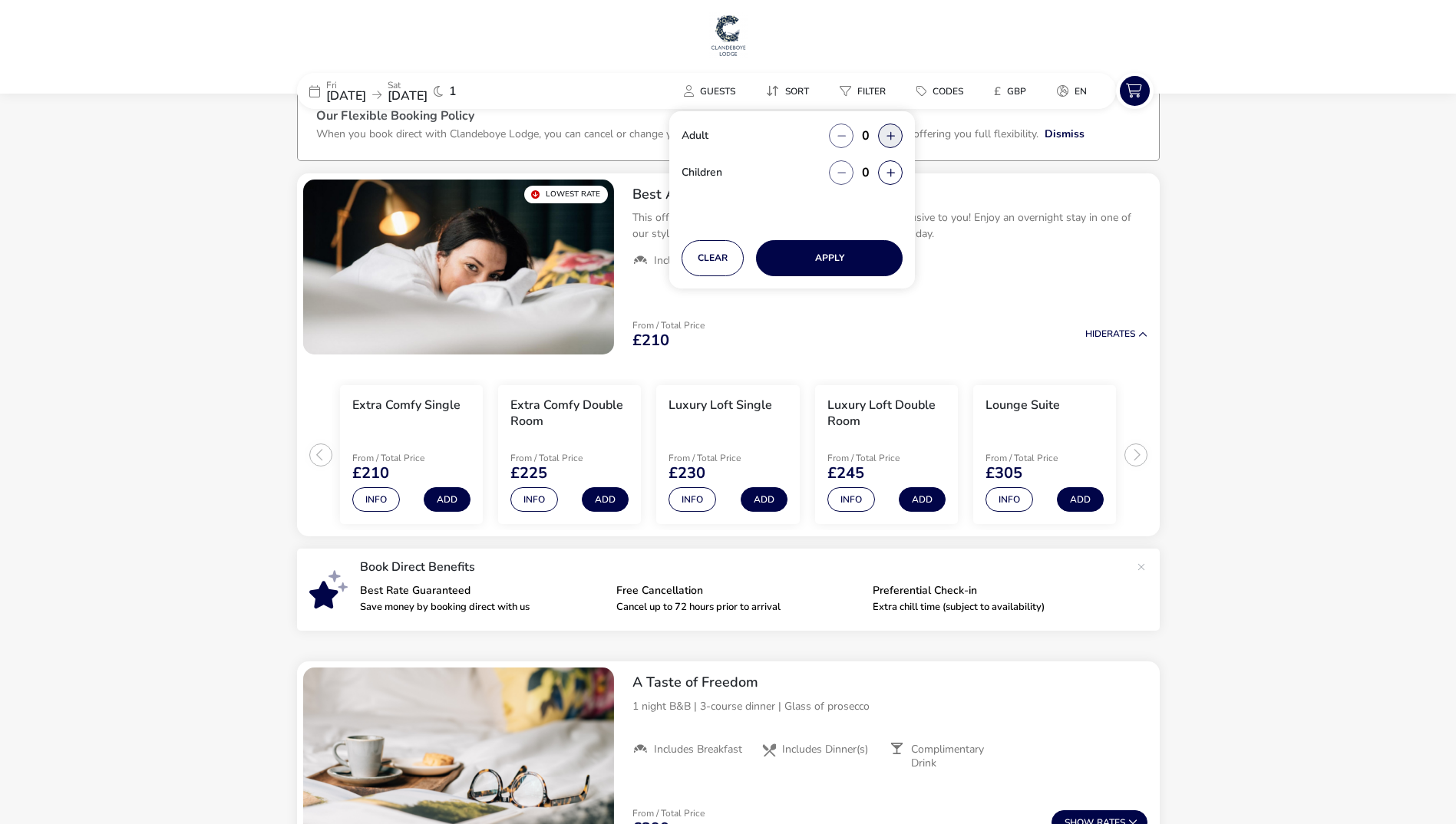
click at [890, 128] on button "button" at bounding box center [890, 135] width 24 height 24
click at [890, 136] on span "button" at bounding box center [890, 136] width 0 height 0
type input "2"
click at [832, 268] on button "Apply" at bounding box center [830, 259] width 147 height 36
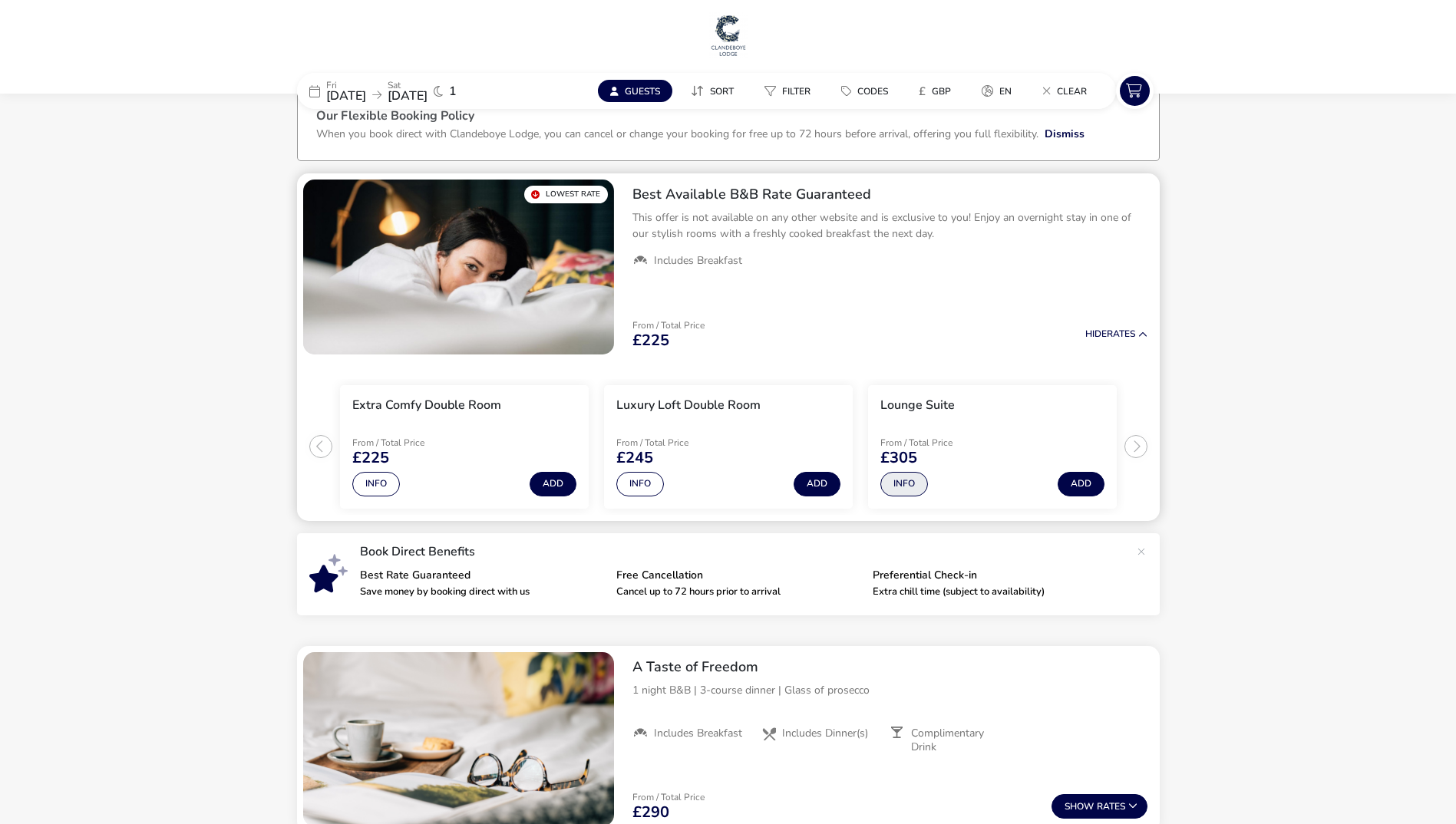
click at [896, 484] on button "Info" at bounding box center [904, 483] width 48 height 24
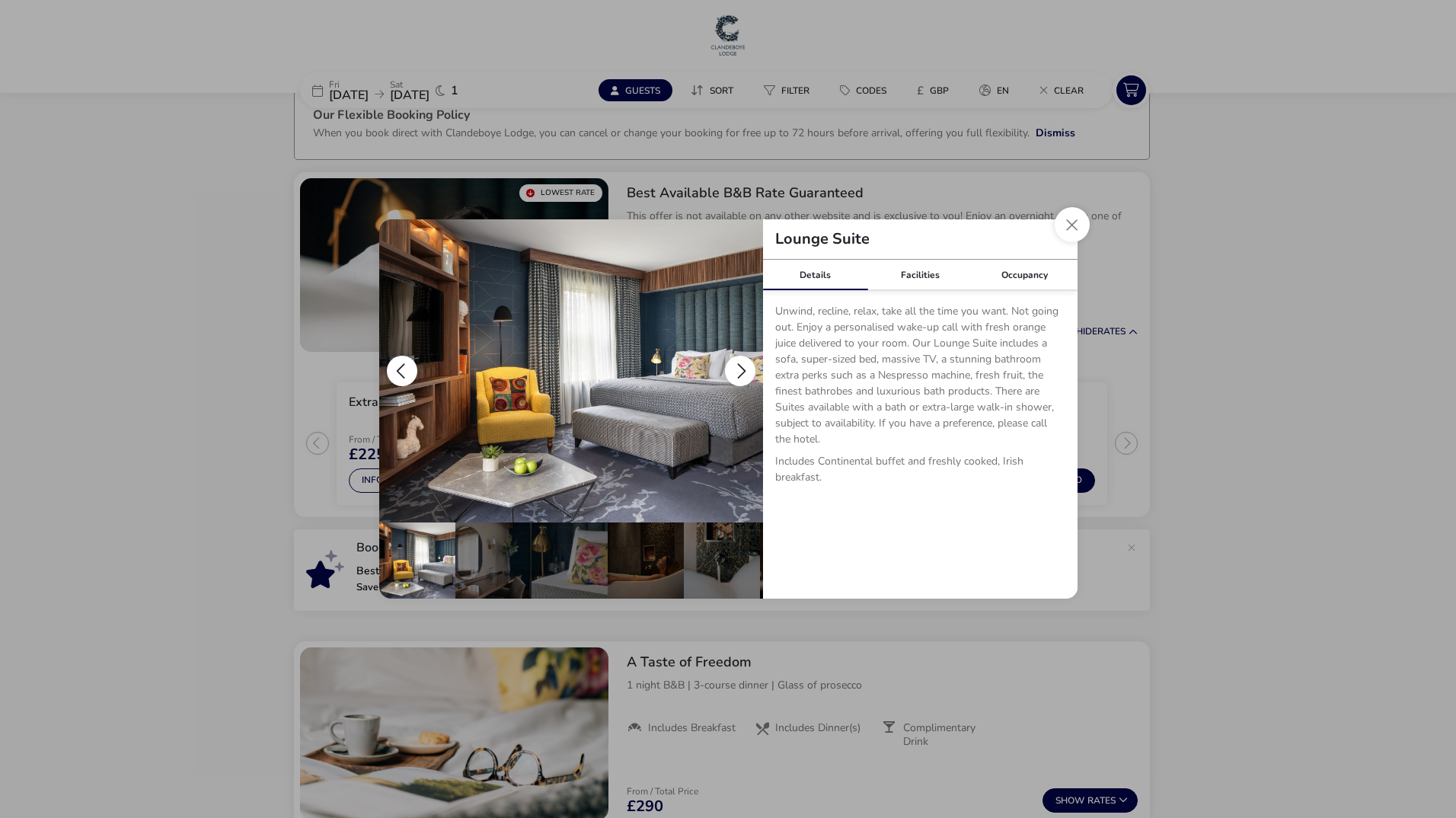
click at [730, 361] on button "details" at bounding box center [740, 371] width 30 height 30
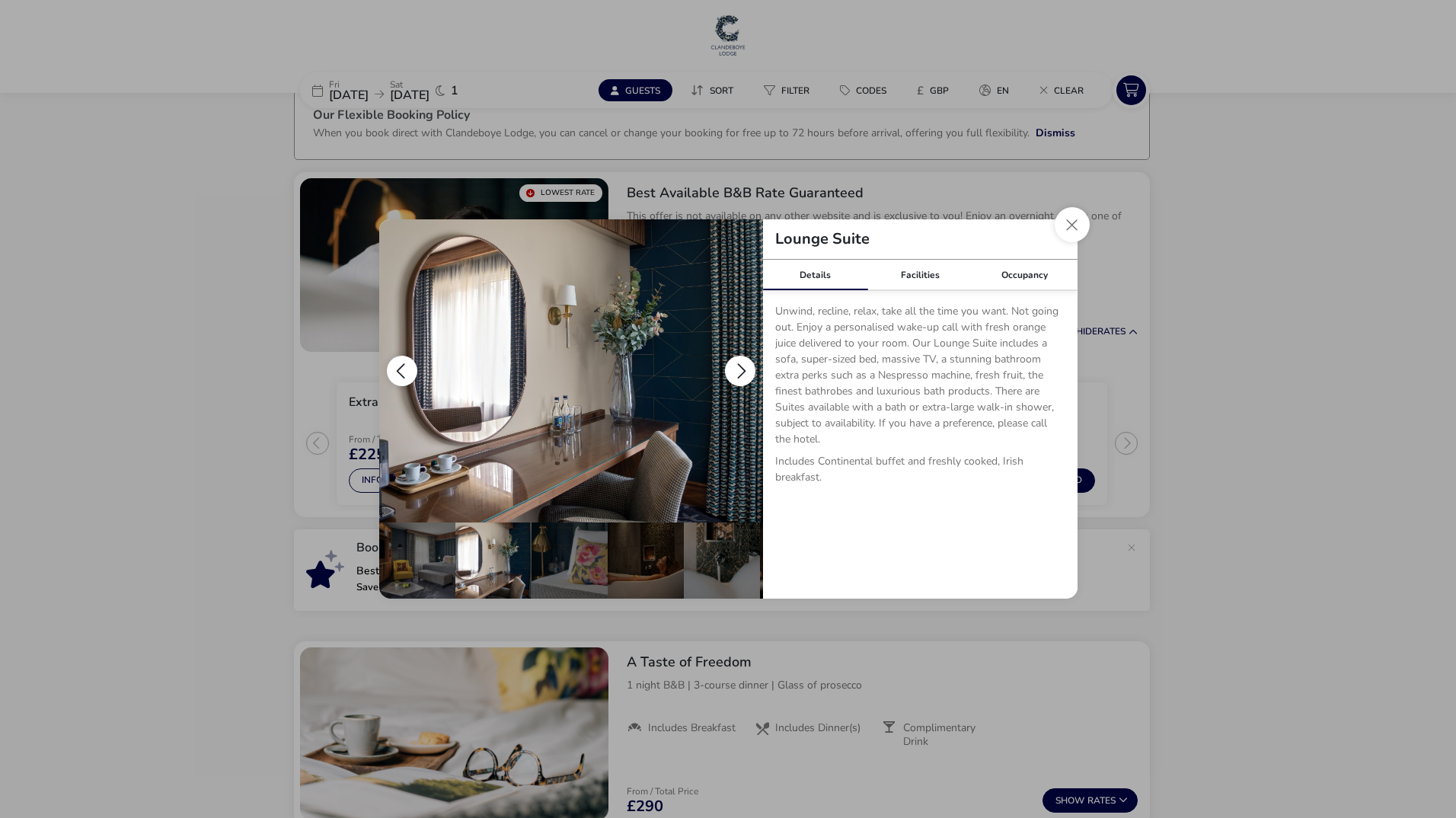
click at [750, 364] on button "details" at bounding box center [740, 371] width 30 height 30
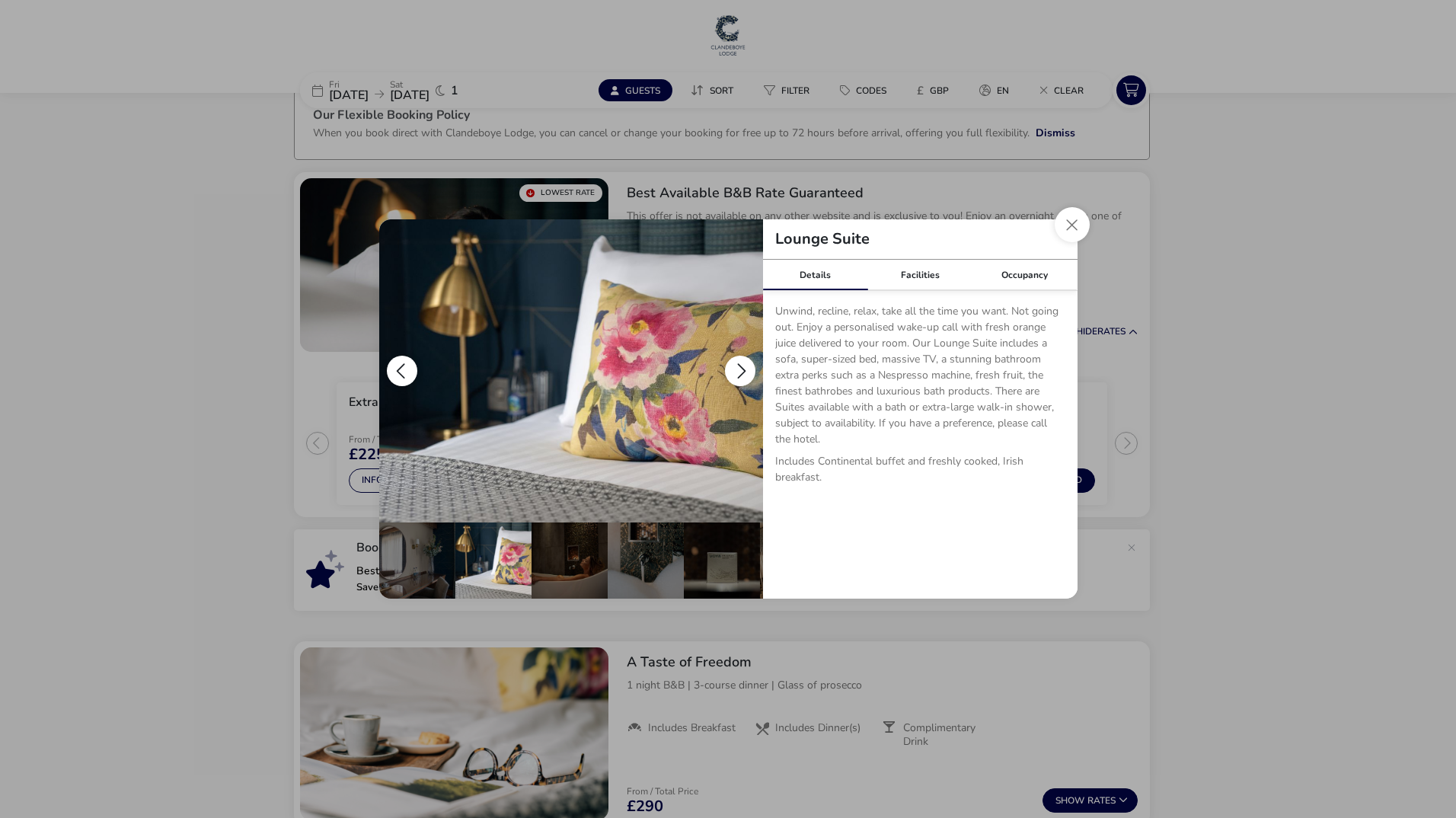
click at [747, 365] on button "details" at bounding box center [740, 371] width 30 height 30
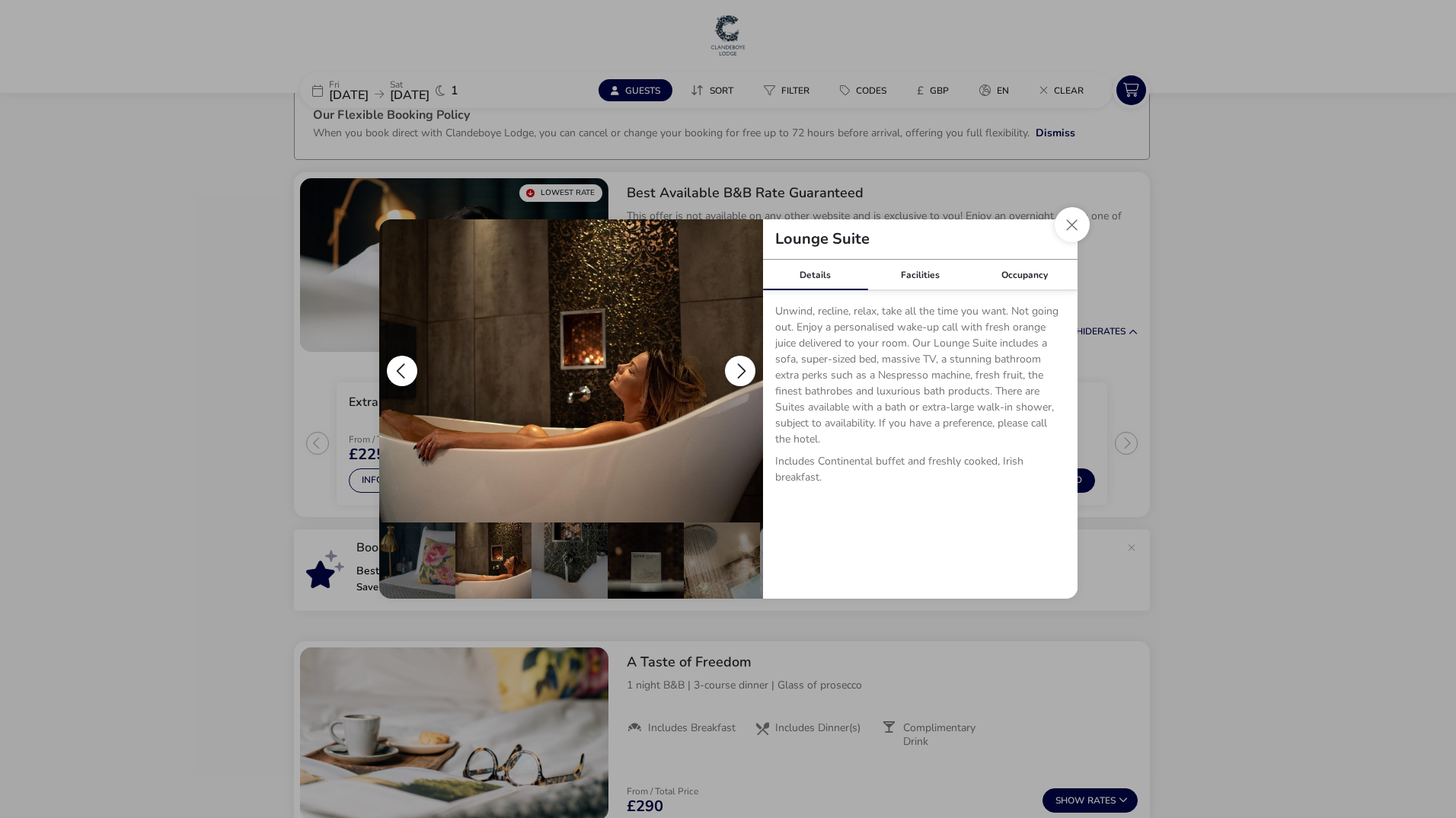
click at [747, 365] on button "details" at bounding box center [740, 371] width 30 height 30
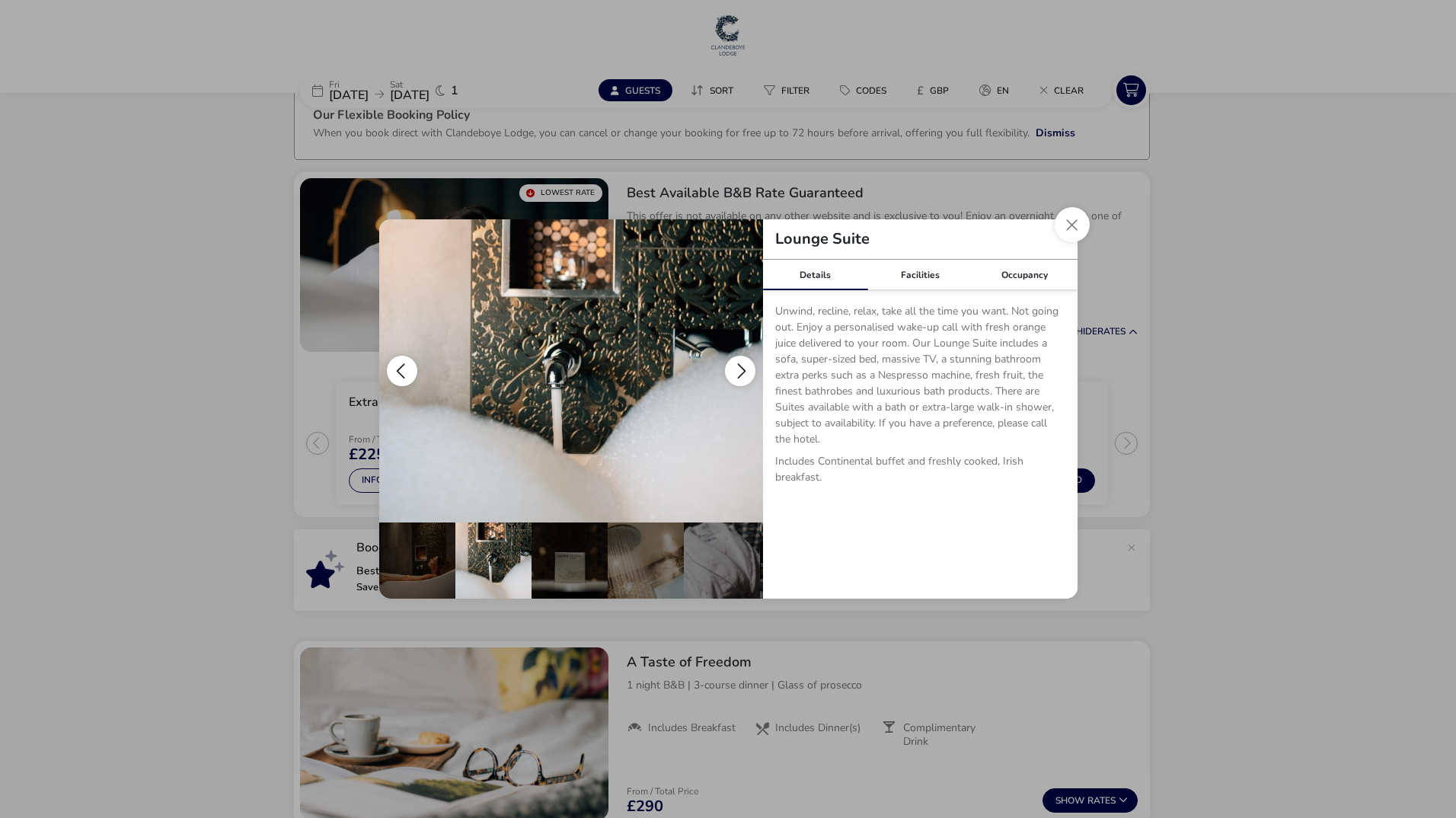
click at [747, 365] on button "details" at bounding box center [740, 371] width 30 height 30
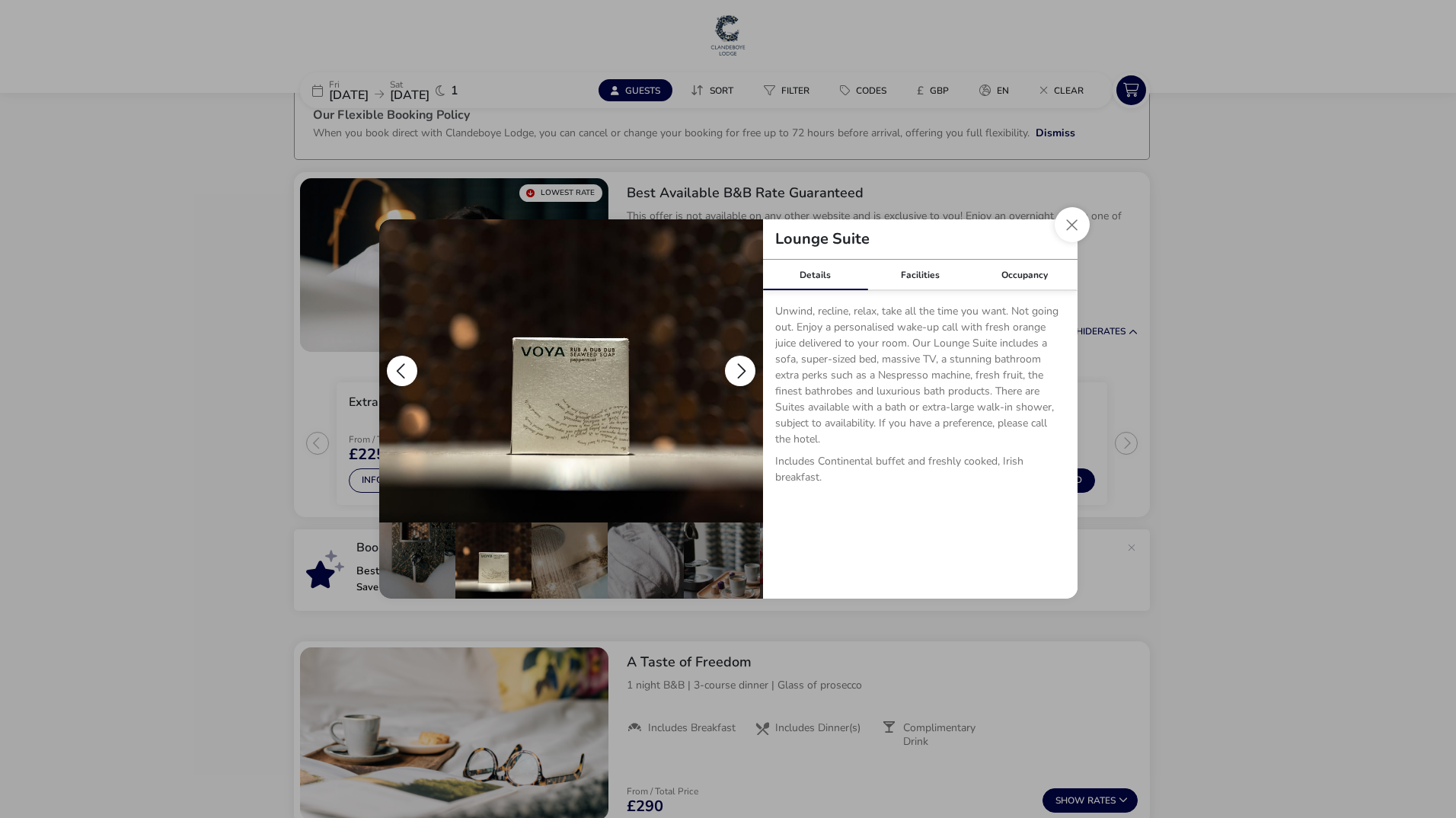
click at [747, 365] on button "details" at bounding box center [740, 371] width 30 height 30
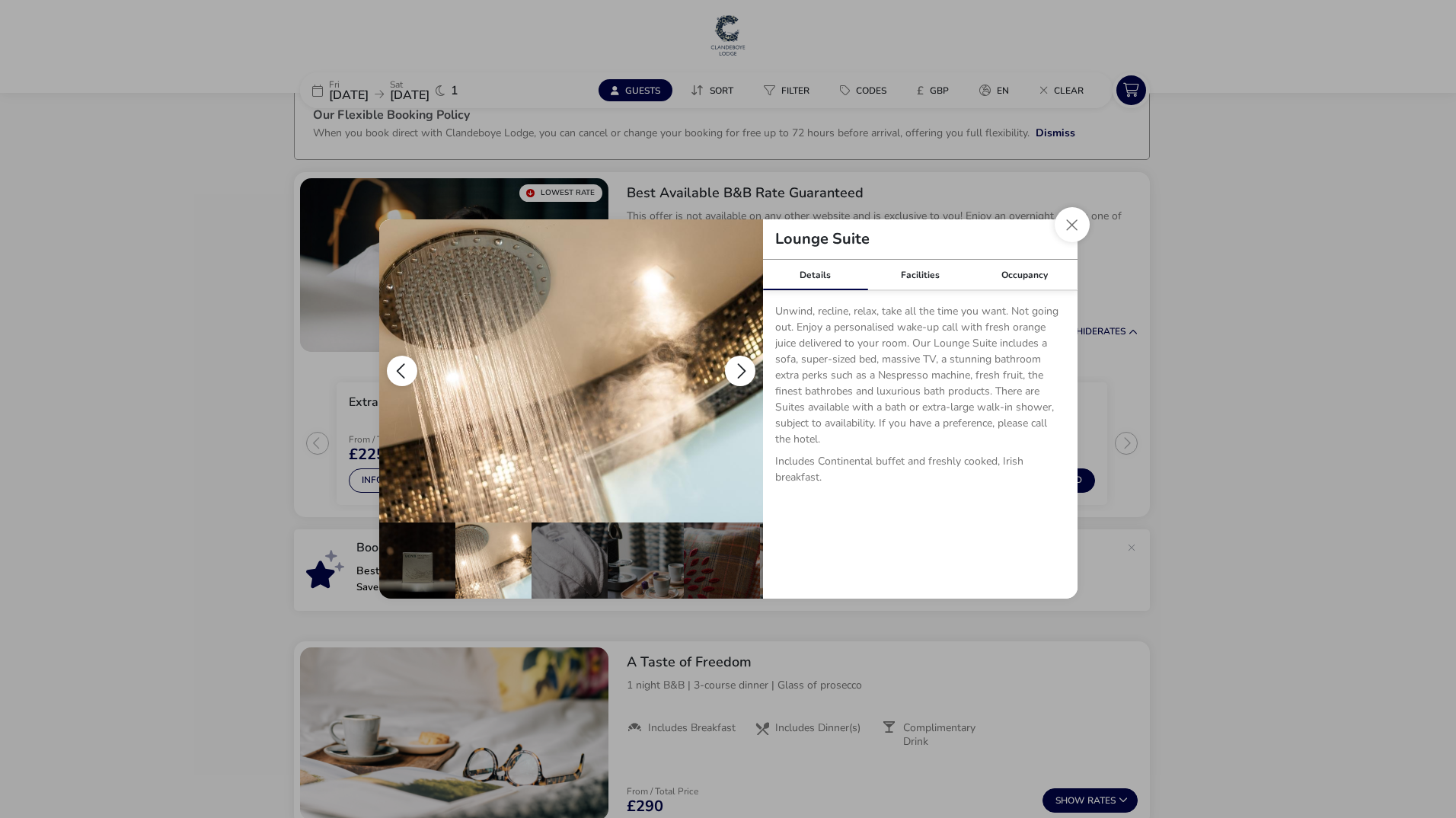
click at [747, 365] on button "details" at bounding box center [740, 371] width 30 height 30
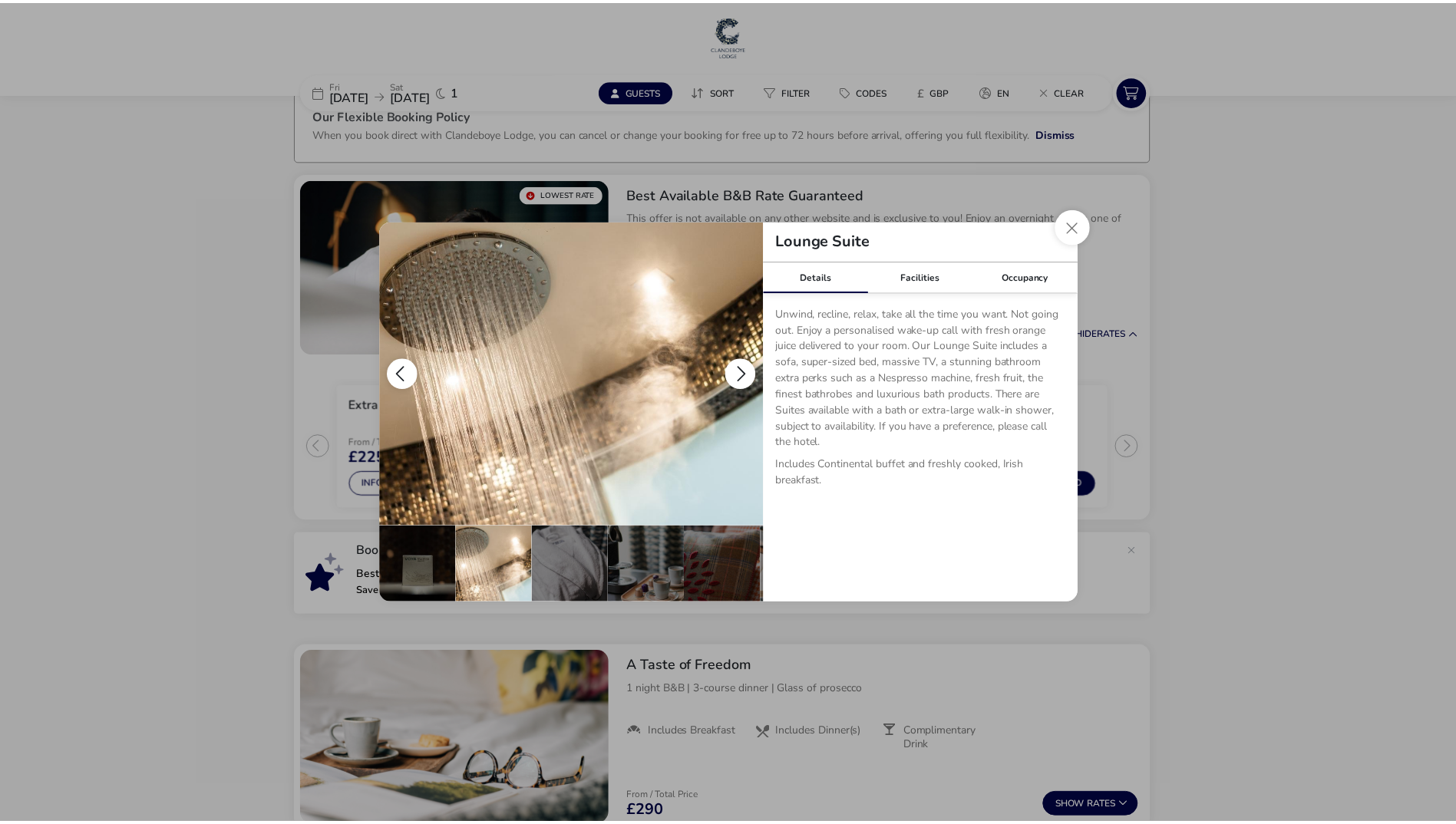
scroll to position [0, 458]
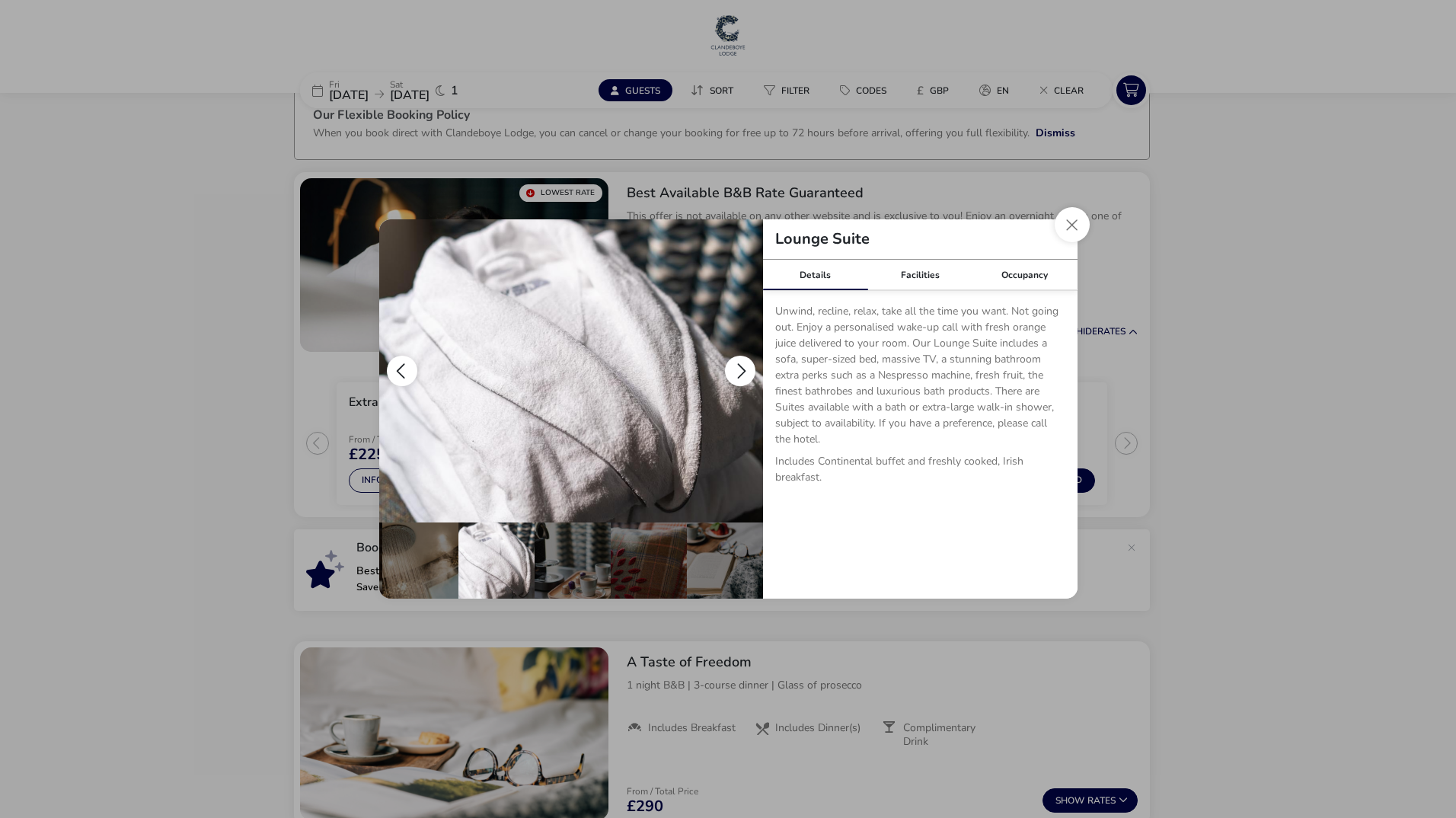
click at [747, 365] on button "details" at bounding box center [740, 371] width 30 height 30
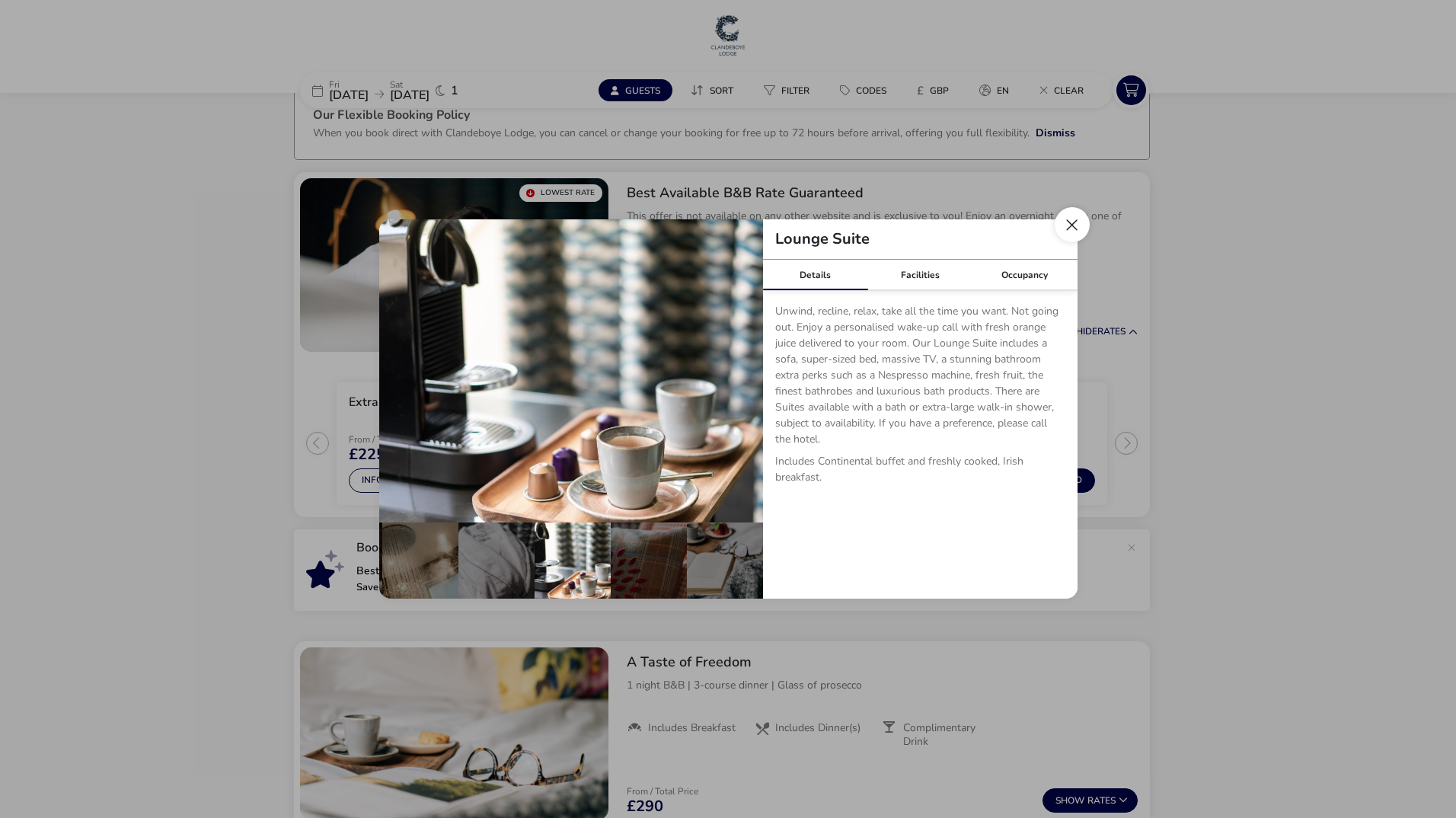
click at [1063, 229] on button "Close dialog" at bounding box center [1072, 224] width 35 height 35
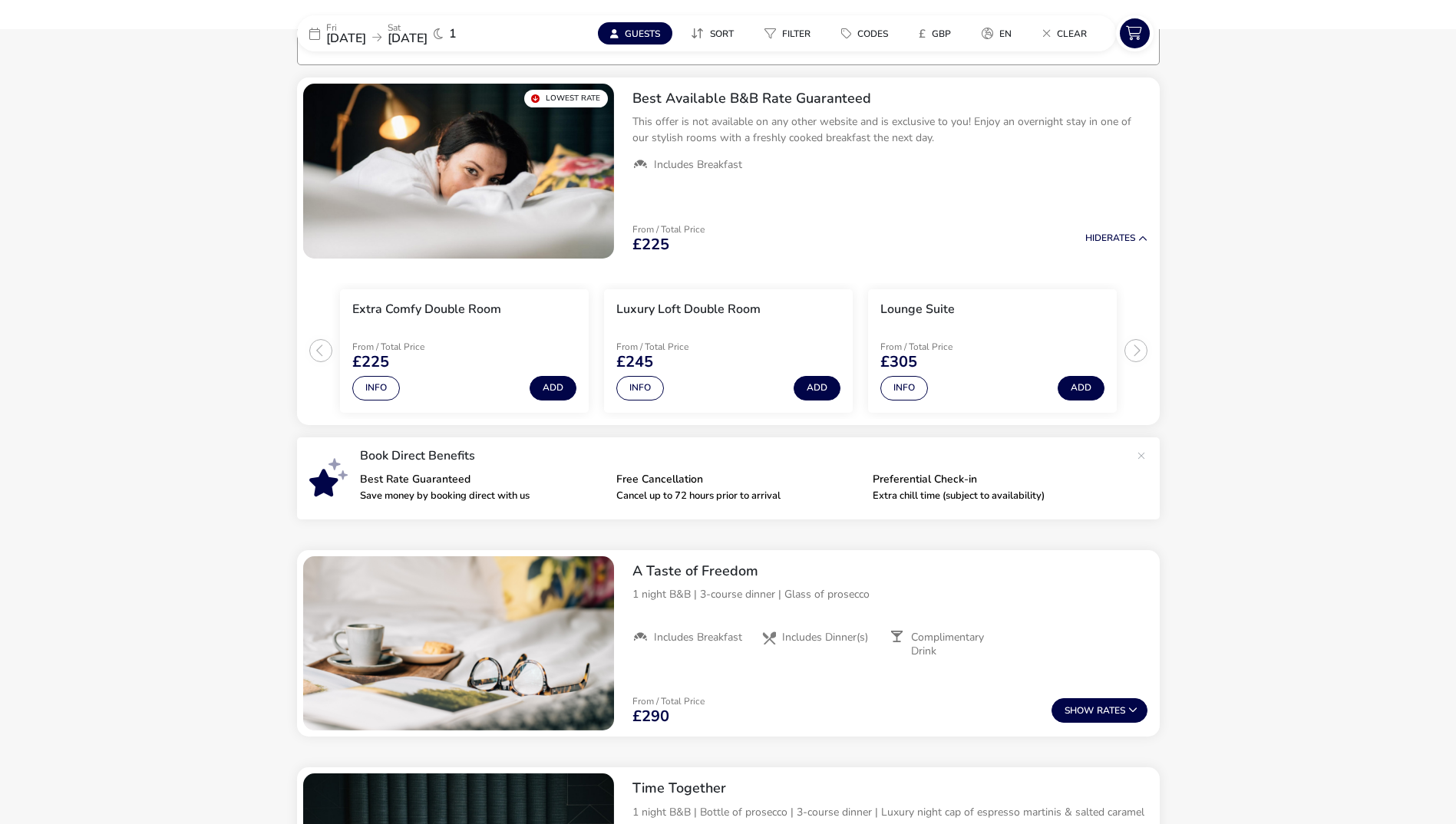
scroll to position [0, 0]
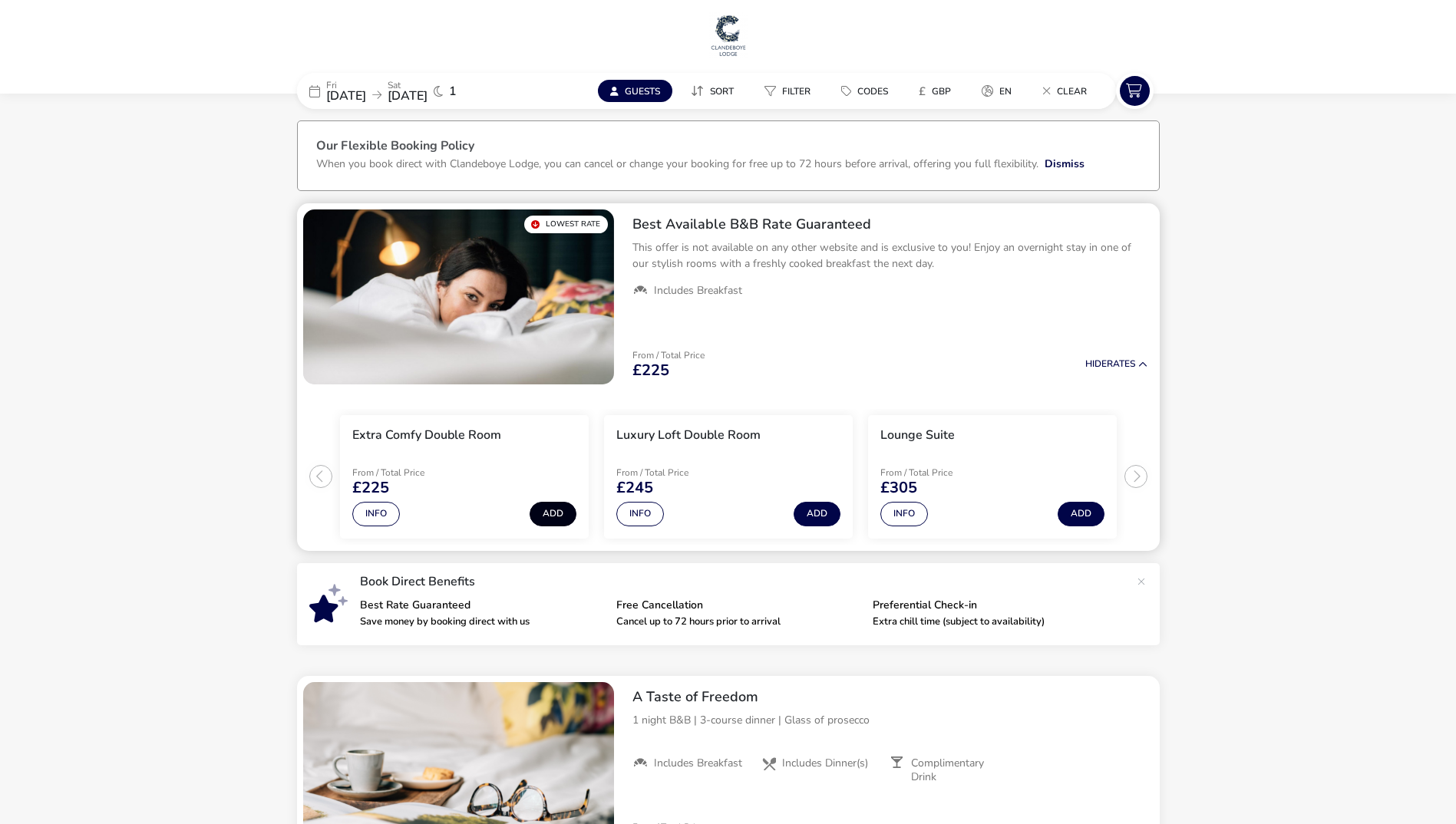
click at [566, 513] on button "Add" at bounding box center [553, 514] width 47 height 24
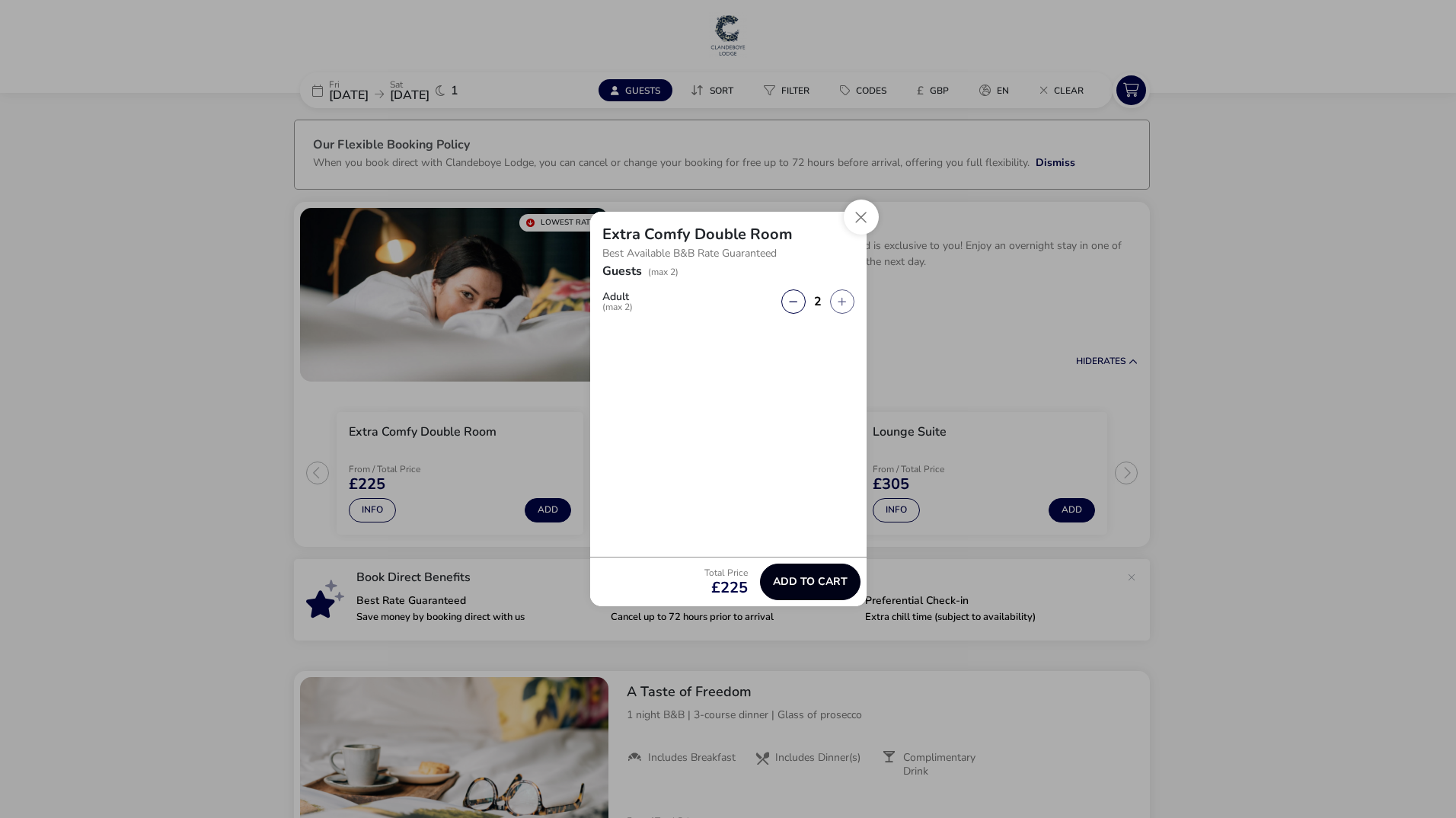
click at [811, 585] on span "Add to cart" at bounding box center [810, 582] width 74 height 12
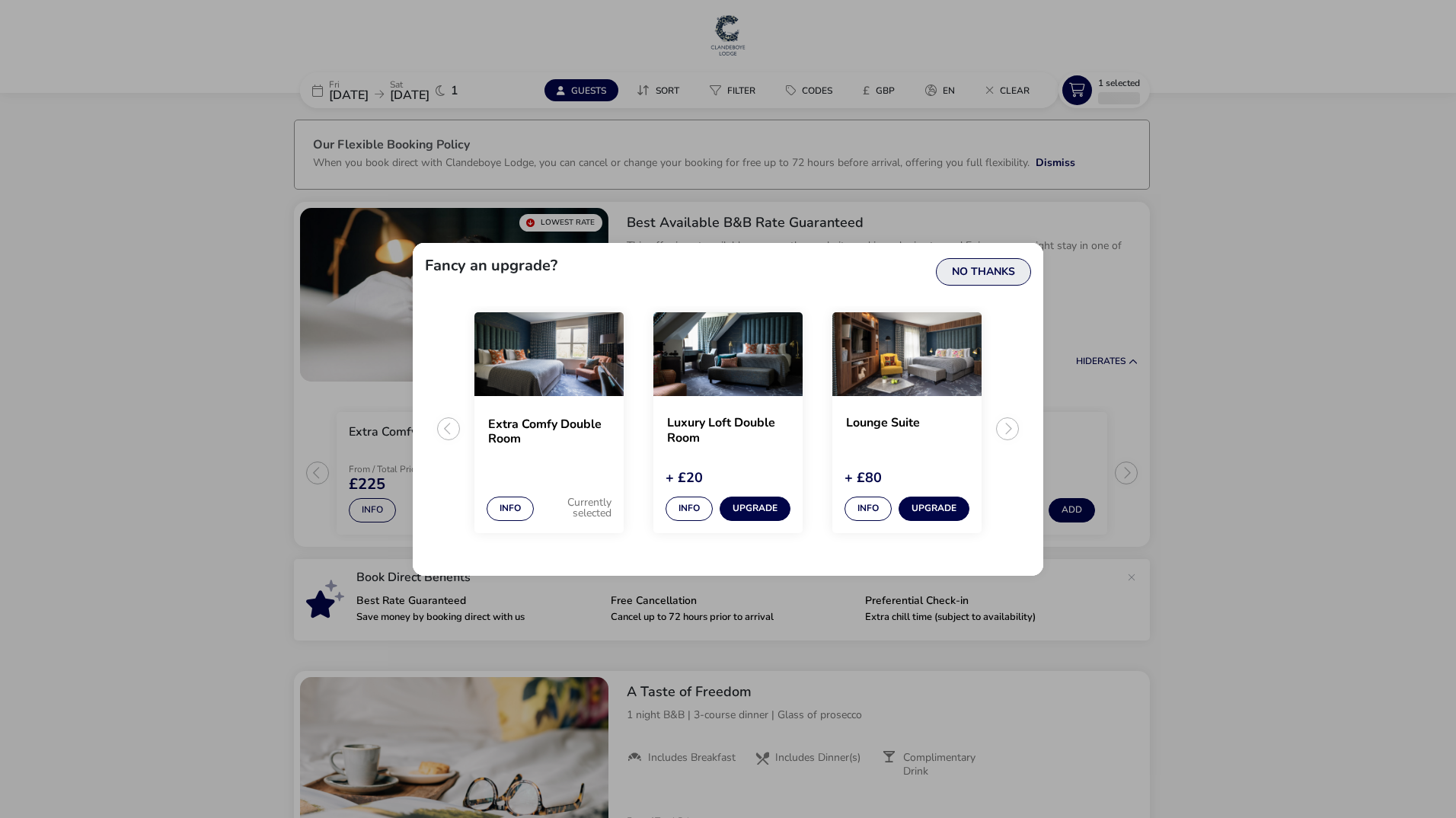
click at [997, 261] on button "No Thanks" at bounding box center [983, 271] width 95 height 27
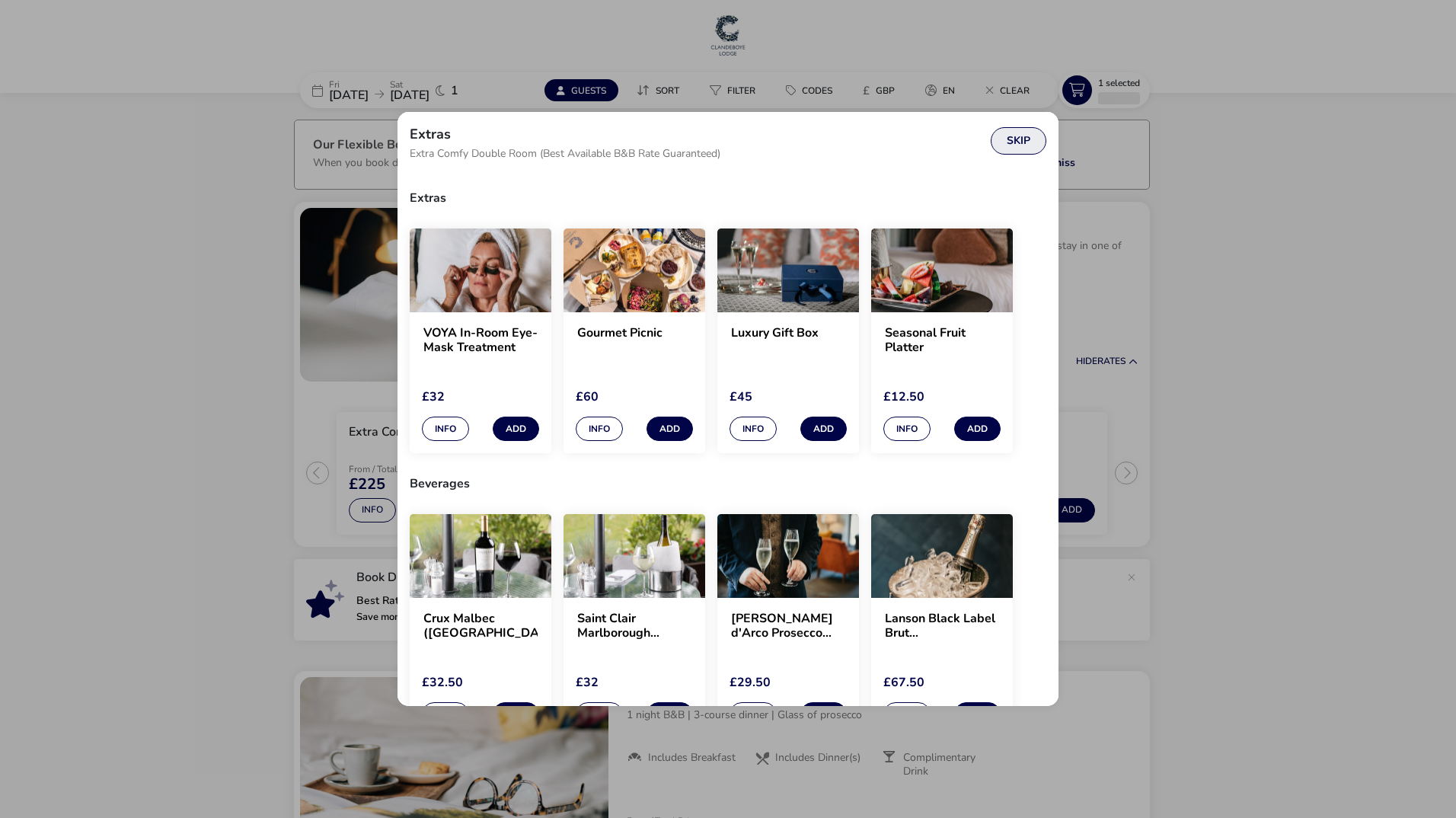
click at [1002, 140] on button "Skip" at bounding box center [1019, 140] width 56 height 27
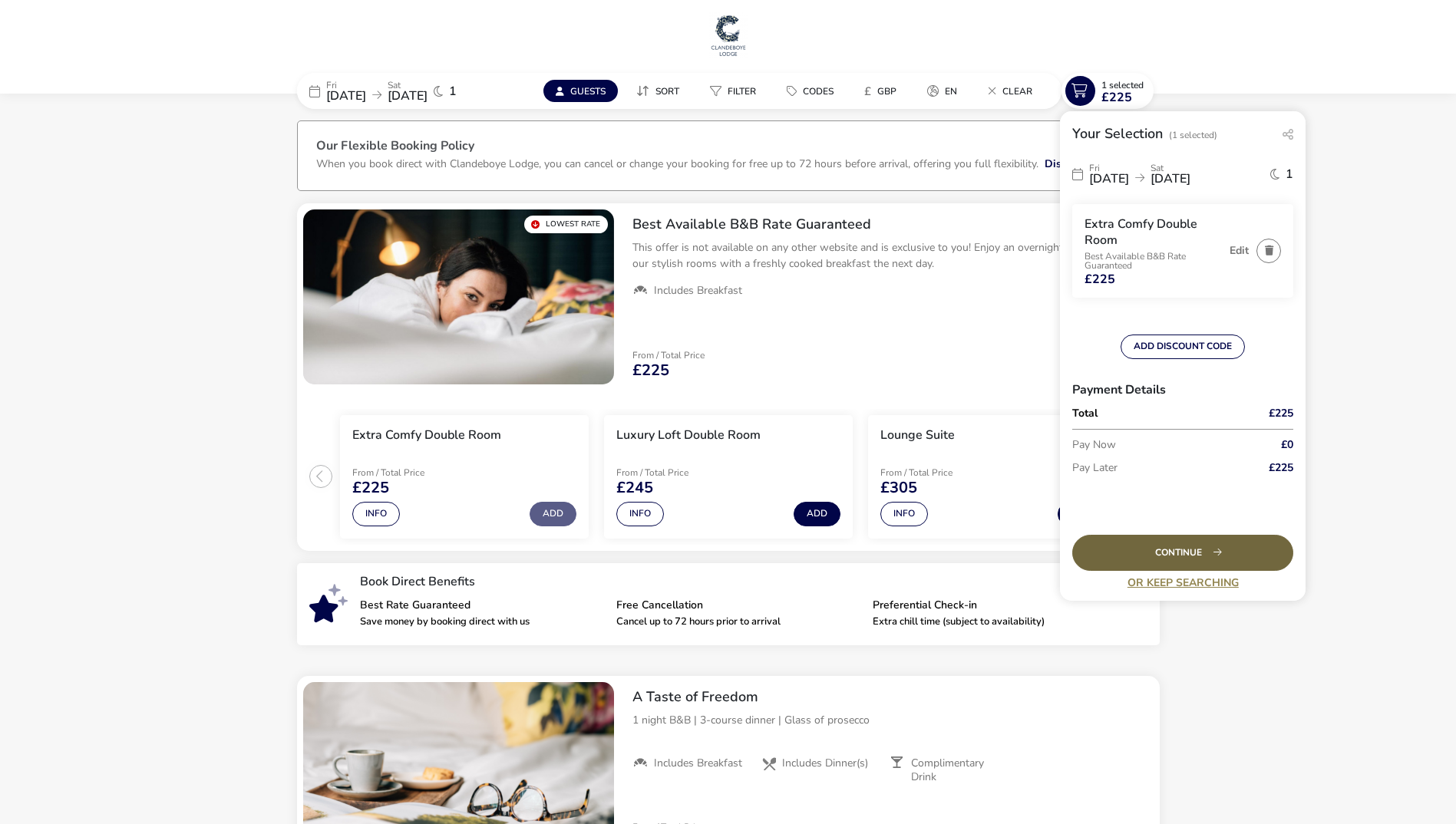
click at [1229, 553] on div "Continue" at bounding box center [1183, 553] width 221 height 36
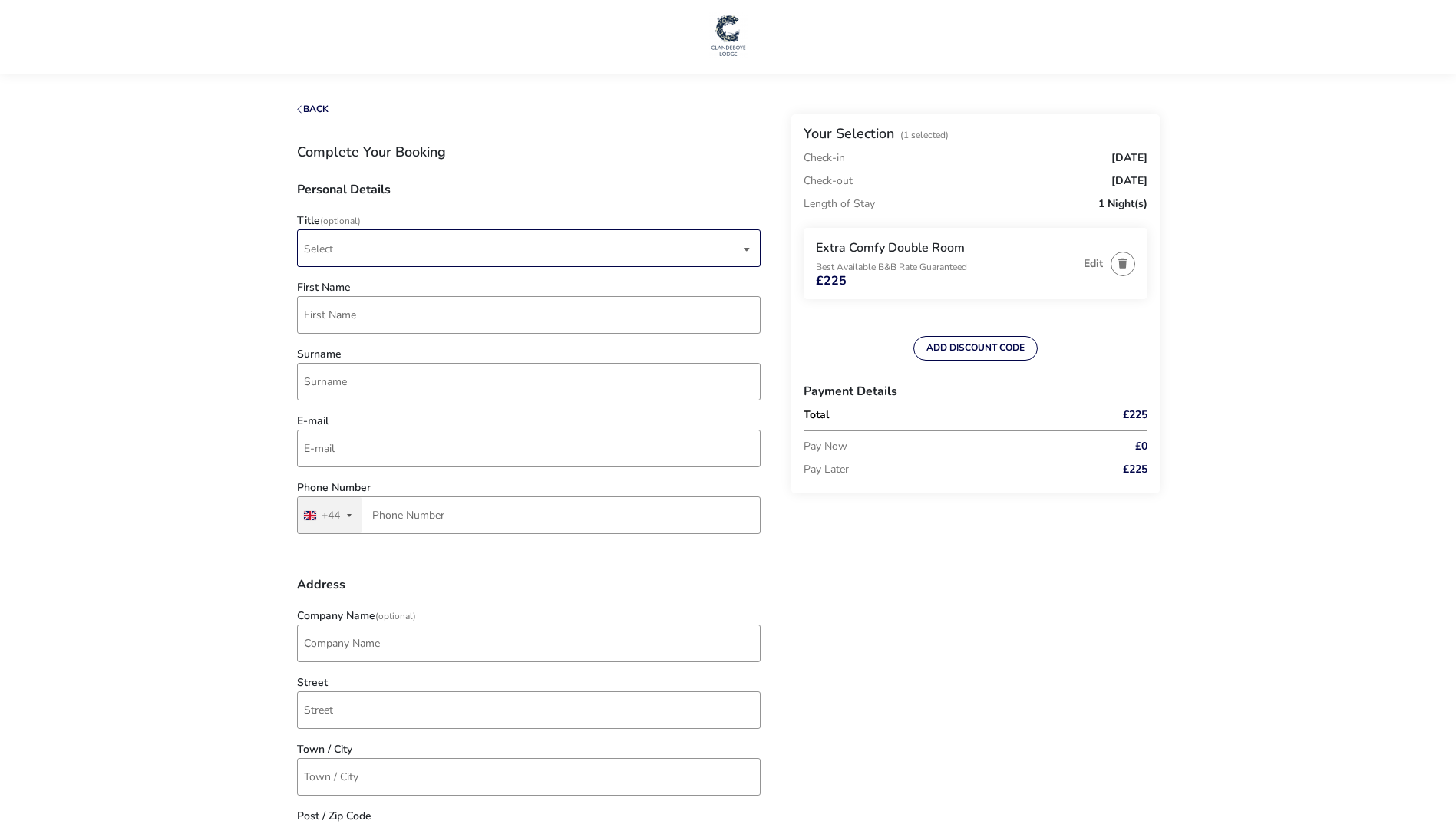
click at [420, 240] on span "Select" at bounding box center [522, 248] width 436 height 36
click at [368, 287] on li "Mr" at bounding box center [529, 287] width 463 height 37
click at [370, 327] on input "First Name" at bounding box center [528, 315] width 463 height 37
type input "Jordan"
type input "[PERSON_NAME]"
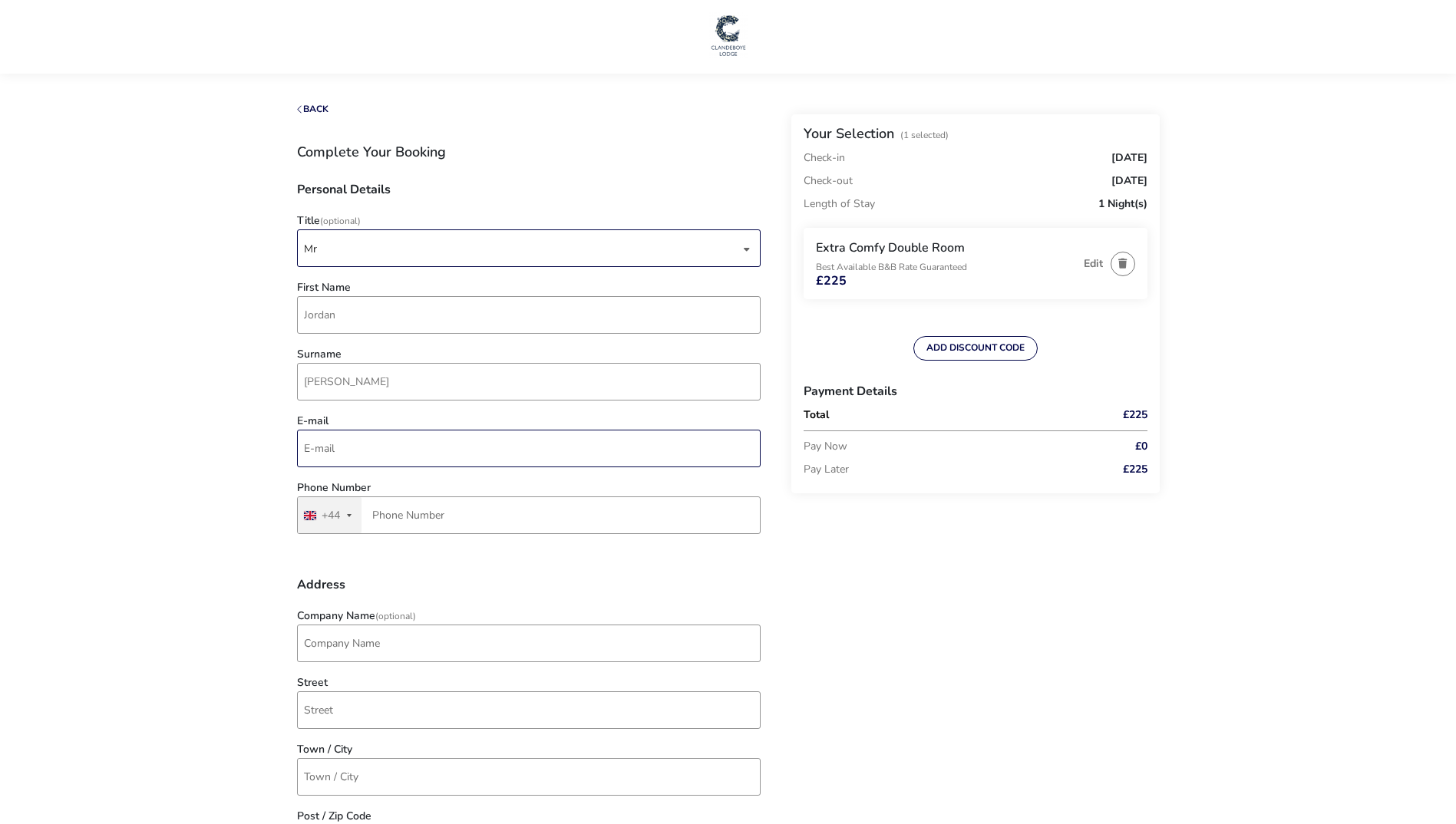
drag, startPoint x: 294, startPoint y: 382, endPoint x: 324, endPoint y: 440, distance: 65.3
click at [294, 382] on div "Surname [PERSON_NAME]" at bounding box center [528, 379] width 479 height 59
drag, startPoint x: 346, startPoint y: 473, endPoint x: 344, endPoint y: 453, distance: 20.1
click at [344, 471] on div "E-mail" at bounding box center [528, 446] width 479 height 59
click at [342, 443] on input "E-mail" at bounding box center [528, 448] width 463 height 37
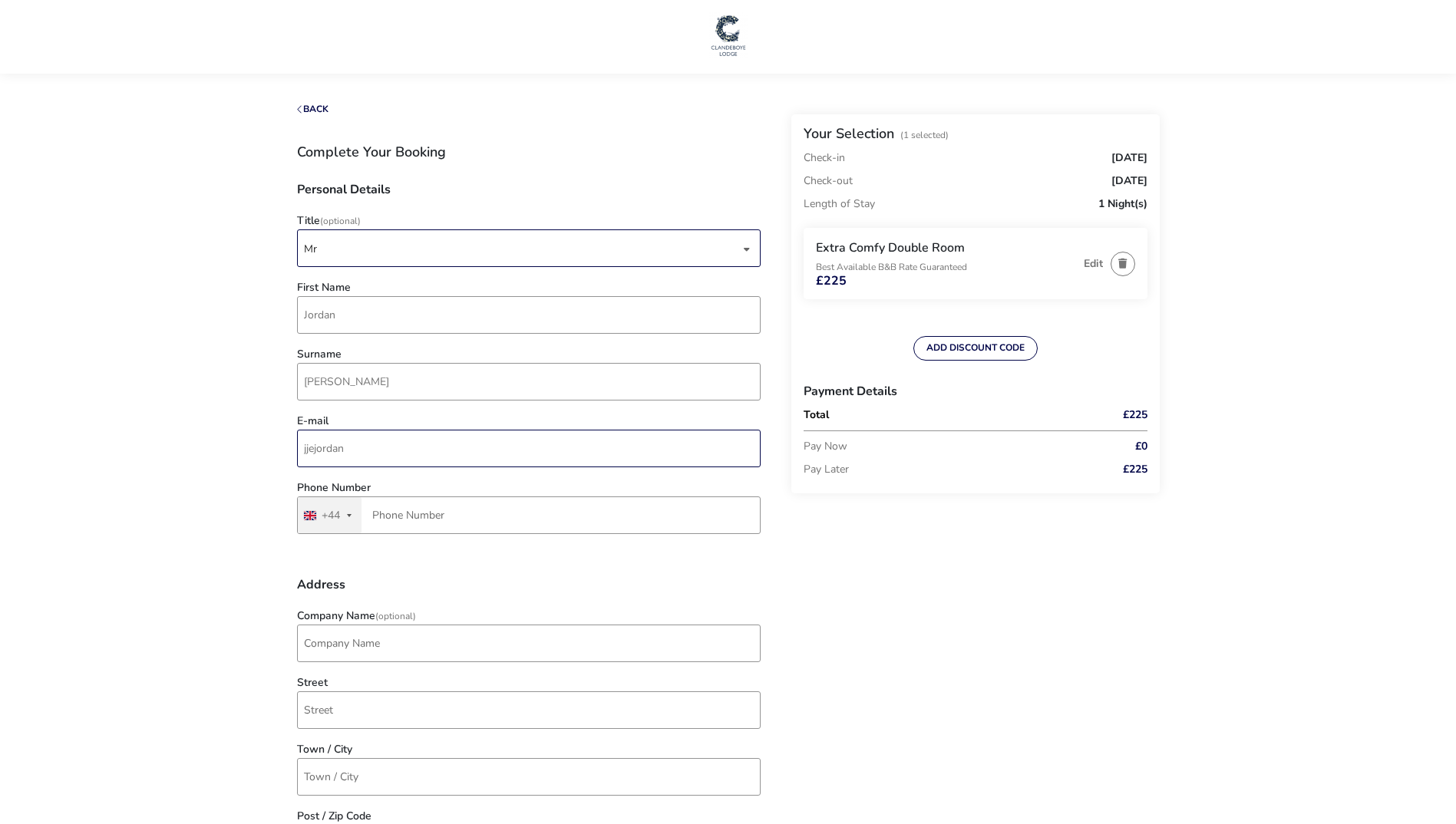
type input "[EMAIL_ADDRESS][DOMAIN_NAME]"
type input "7757 216727"
type input "BT13 3XH"
click at [659, 598] on h3 "Address" at bounding box center [528, 590] width 463 height 24
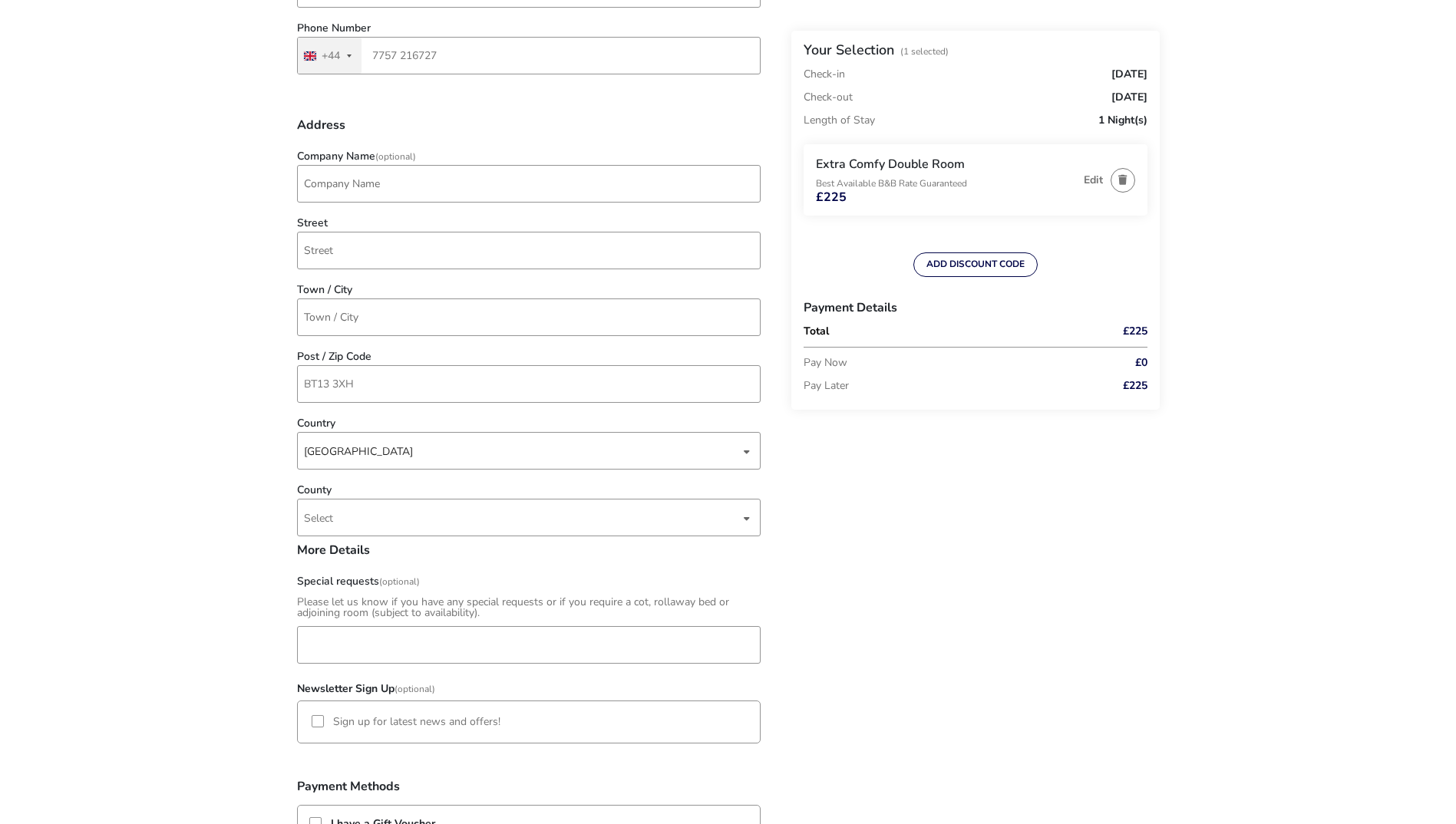
scroll to position [460, 0]
click at [372, 258] on input "Street" at bounding box center [528, 250] width 463 height 37
type input "73 [GEOGRAPHIC_DATA][PERSON_NAME]"
type input "[GEOGRAPHIC_DATA]"
click at [412, 523] on span "Select" at bounding box center [522, 517] width 436 height 36
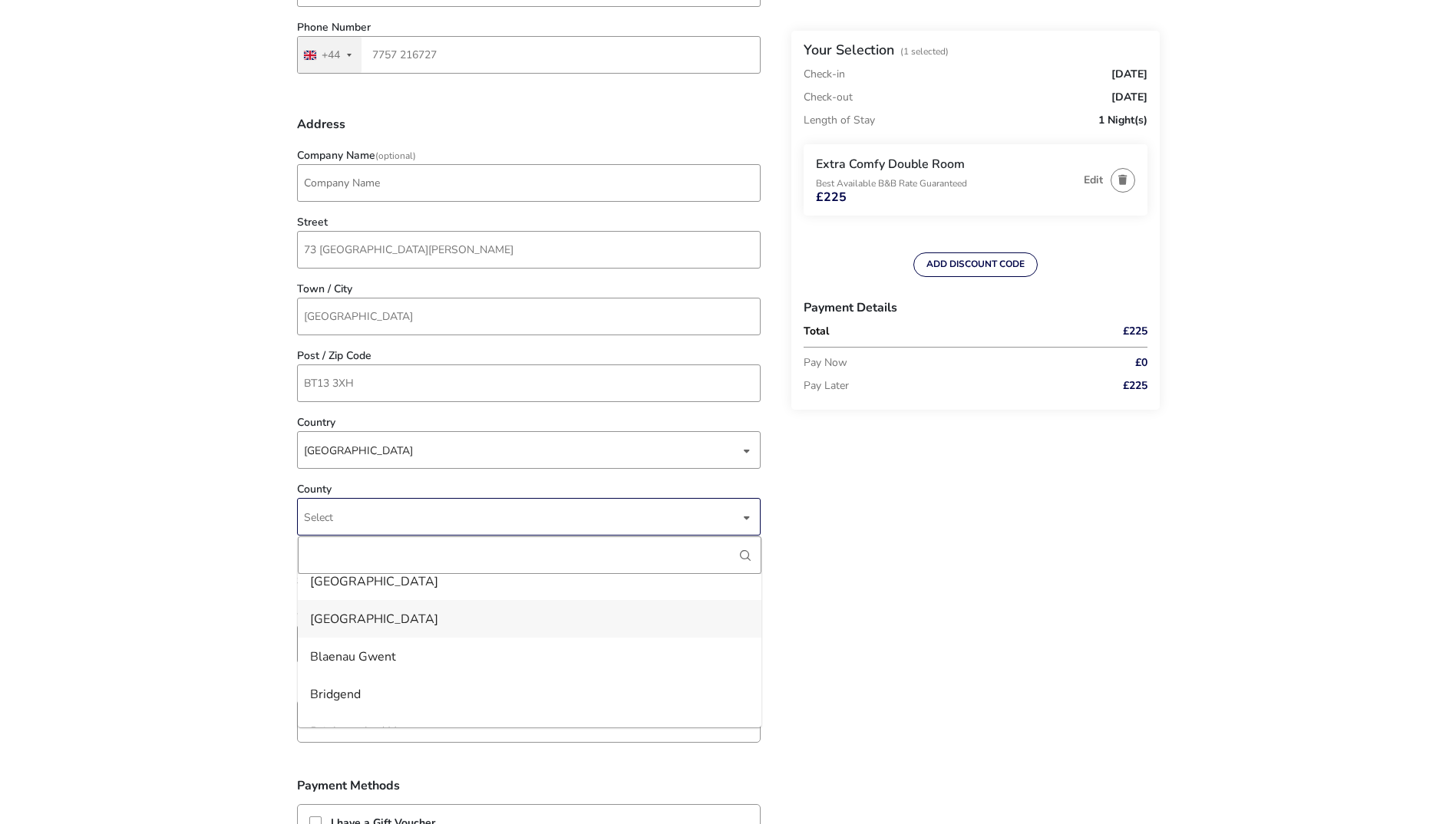
scroll to position [153, 0]
click at [349, 588] on li "Antrim" at bounding box center [529, 590] width 463 height 37
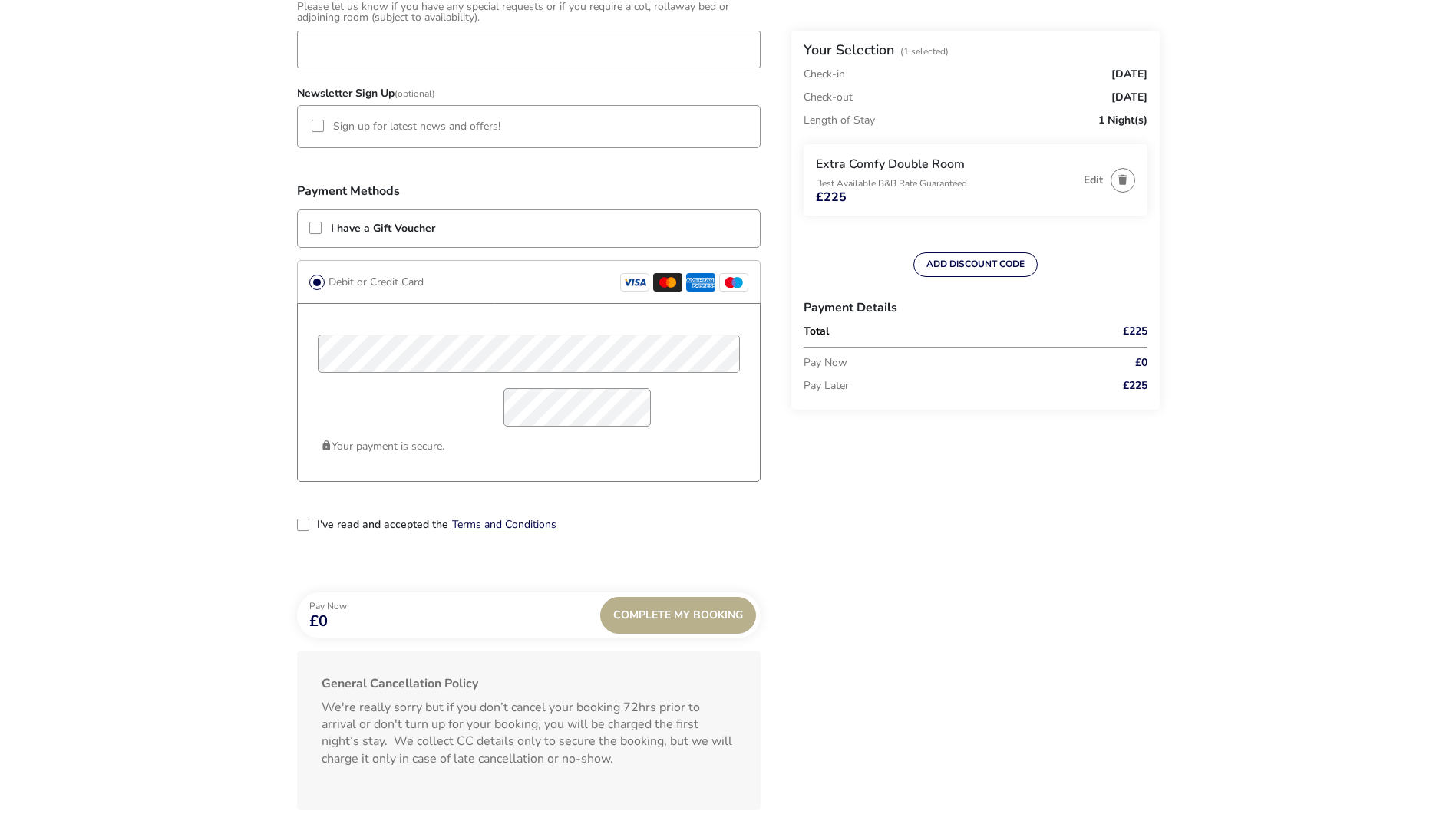
scroll to position [1074, 0]
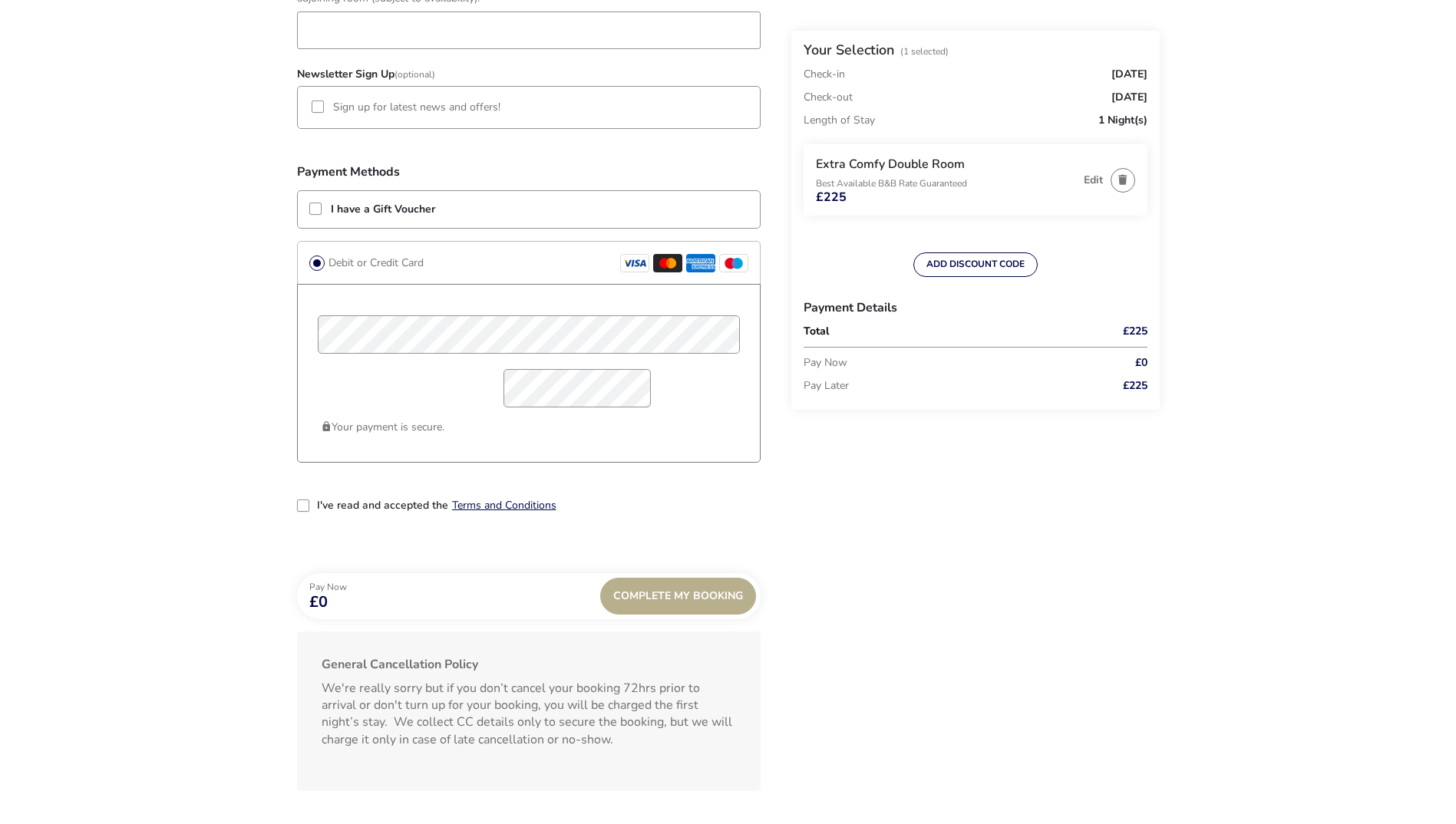
click at [353, 505] on label "I've read and accepted the" at bounding box center [383, 506] width 131 height 11
click at [305, 507] on input "I've read and accepted the" at bounding box center [305, 507] width 0 height 0
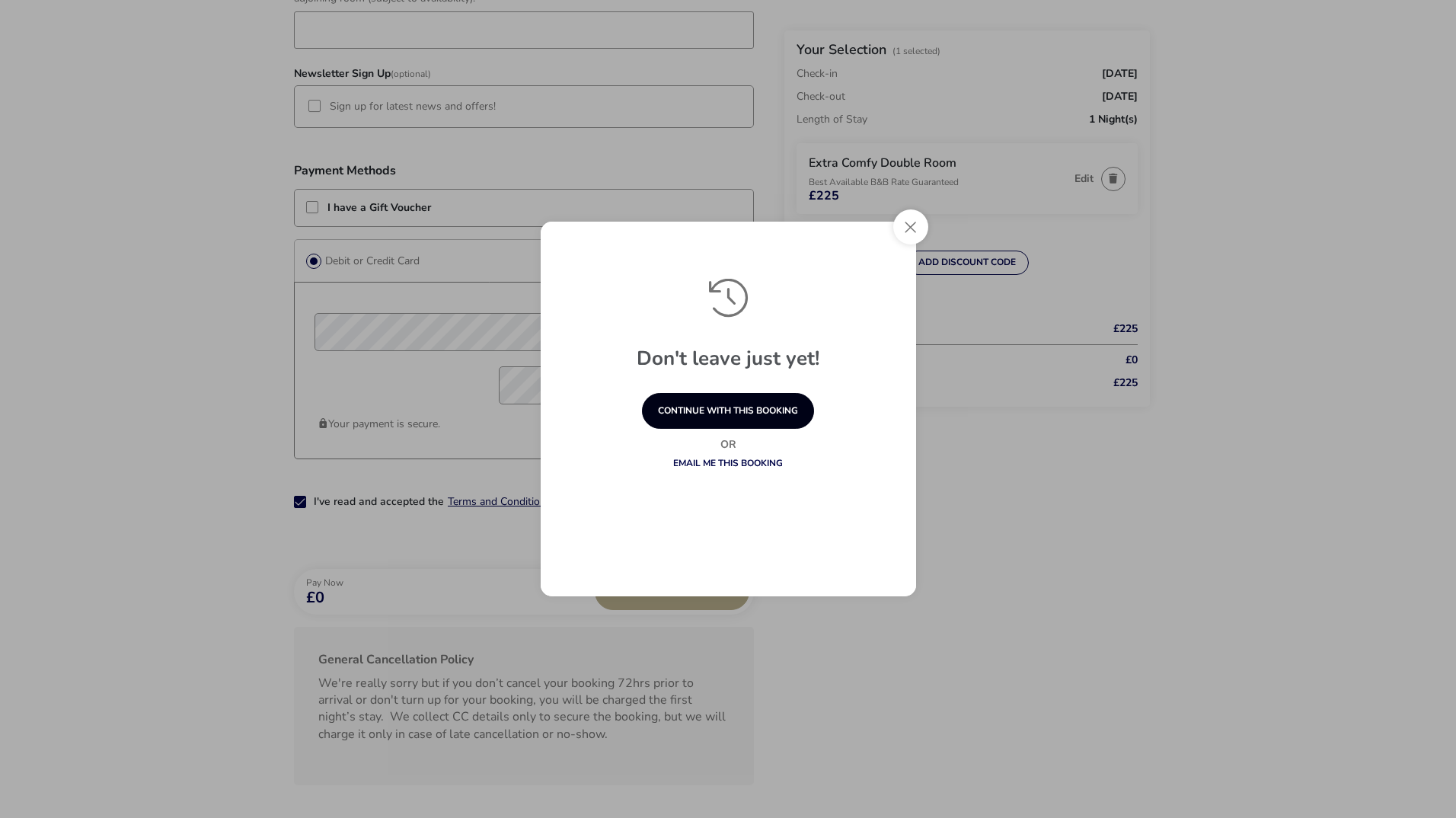
click at [732, 411] on button "continue with this booking" at bounding box center [728, 411] width 172 height 36
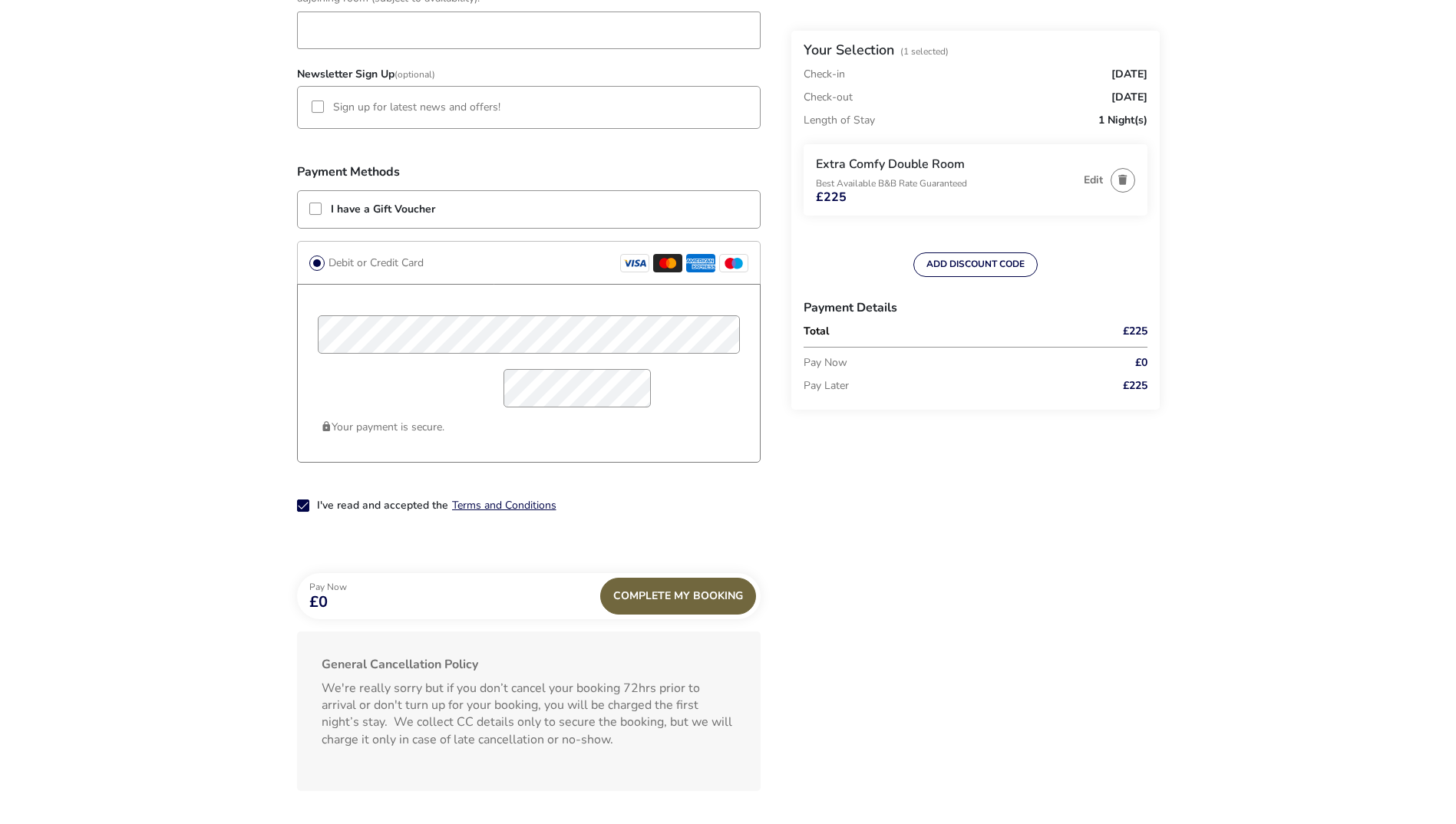
click at [684, 603] on div "Complete My Booking" at bounding box center [677, 596] width 155 height 37
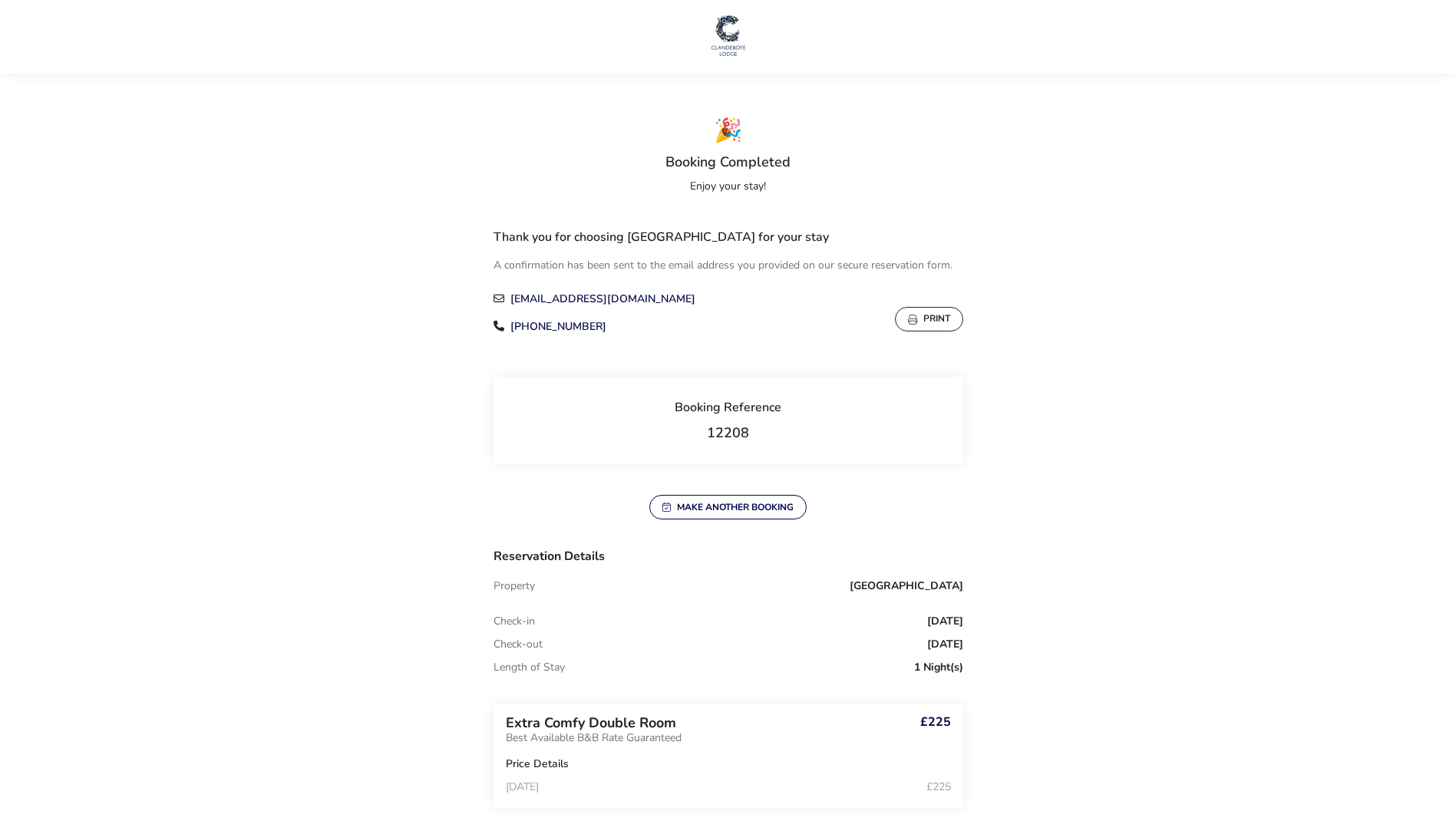
click at [723, 43] on img at bounding box center [728, 35] width 38 height 46
